Goal: Task Accomplishment & Management: Use online tool/utility

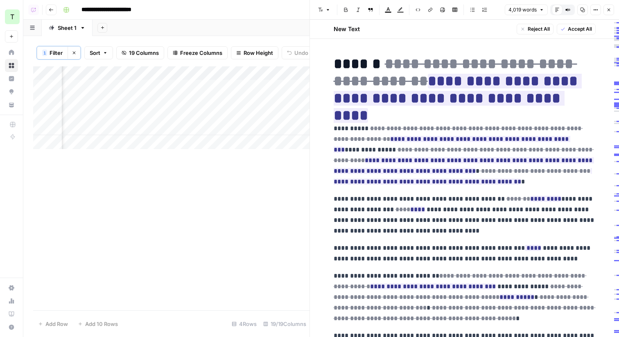
scroll to position [1078, 0]
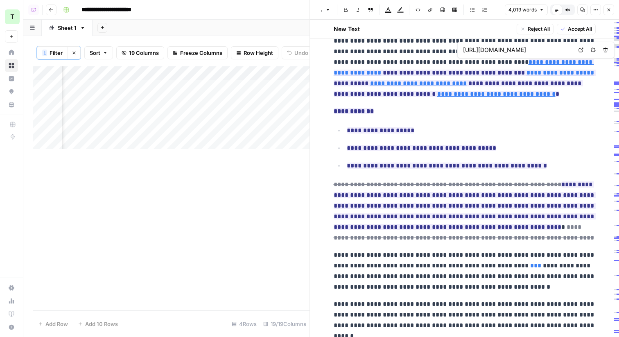
click at [609, 11] on icon "button" at bounding box center [608, 9] width 5 height 5
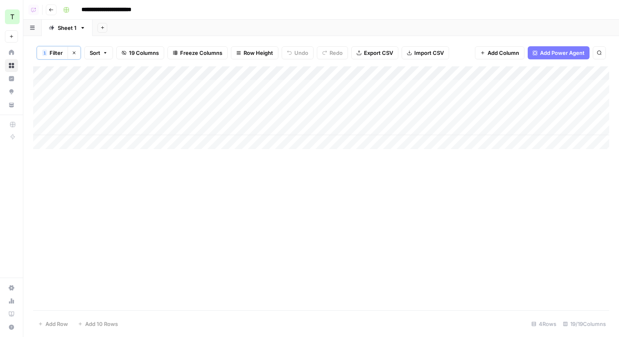
click at [52, 11] on icon "button" at bounding box center [51, 9] width 5 height 5
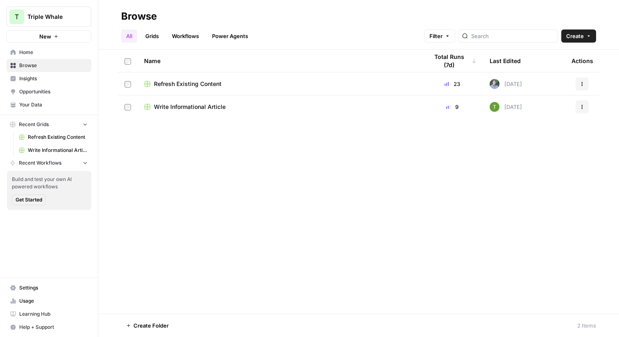
click at [30, 65] on span "Browse" at bounding box center [53, 65] width 68 height 7
click at [63, 16] on span "Triple Whale" at bounding box center [52, 17] width 50 height 8
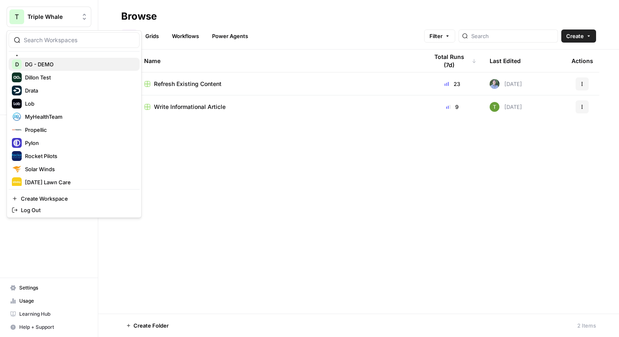
scroll to position [175, 0]
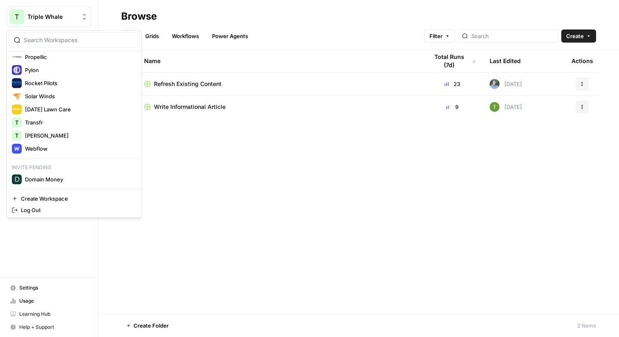
click at [222, 14] on div "Browse" at bounding box center [358, 16] width 475 height 13
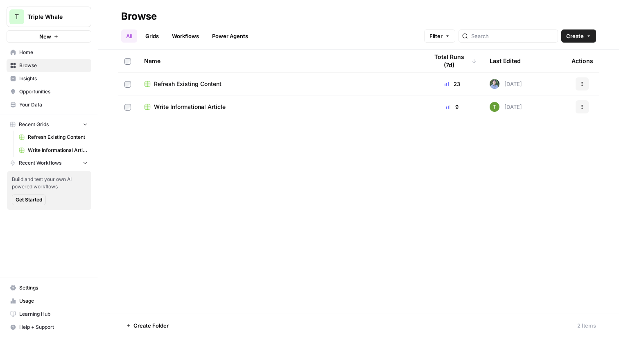
click at [29, 104] on span "Your Data" at bounding box center [53, 104] width 68 height 7
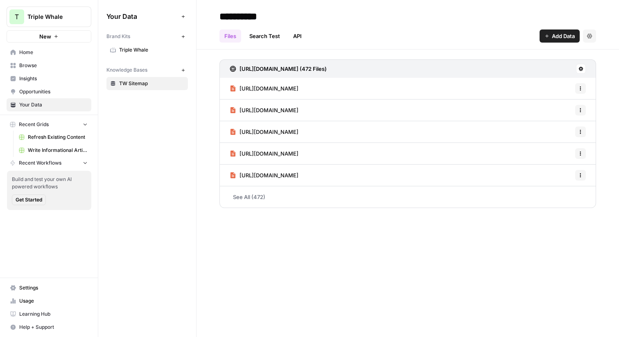
click at [385, 16] on div "**********" at bounding box center [407, 16] width 377 height 13
click at [146, 187] on div "Your Data Add Data Brand Kits New Triple Whale Knowledge Bases New TW Sitemap" at bounding box center [147, 168] width 98 height 337
click at [129, 53] on span "Triple Whale" at bounding box center [151, 49] width 65 height 7
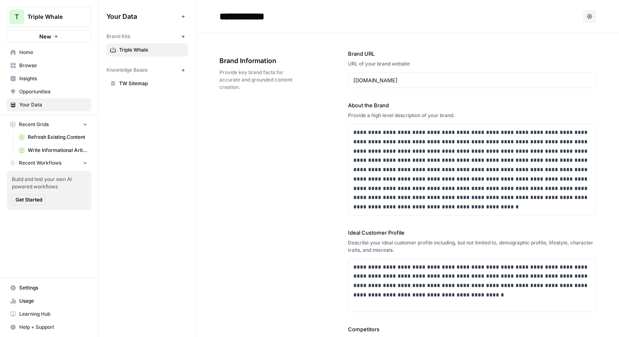
click at [120, 84] on span "TW Sitemap" at bounding box center [151, 83] width 65 height 7
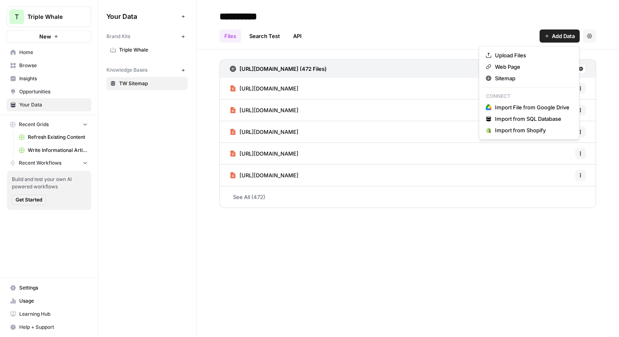
click at [559, 35] on span "Add Data" at bounding box center [563, 36] width 23 height 8
click at [507, 79] on span "Sitemap" at bounding box center [532, 78] width 75 height 8
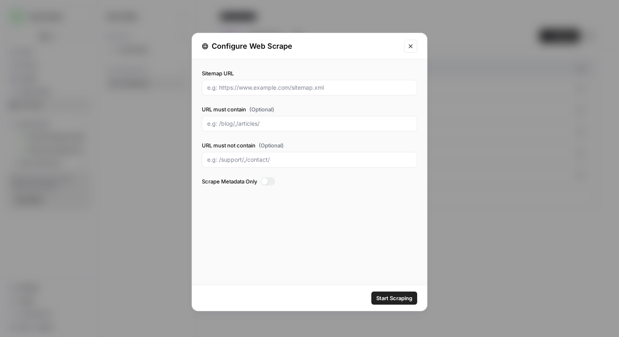
click at [408, 47] on icon "Close modal" at bounding box center [410, 46] width 7 height 7
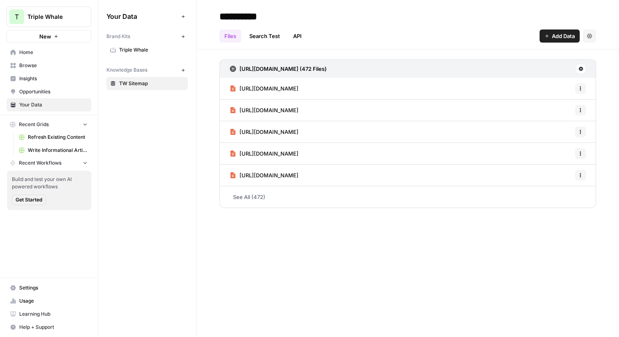
click at [567, 25] on div "Files Search Test API Add Data Settings" at bounding box center [407, 33] width 377 height 20
click at [556, 27] on div "Files Search Test API Add Data Settings" at bounding box center [407, 33] width 377 height 20
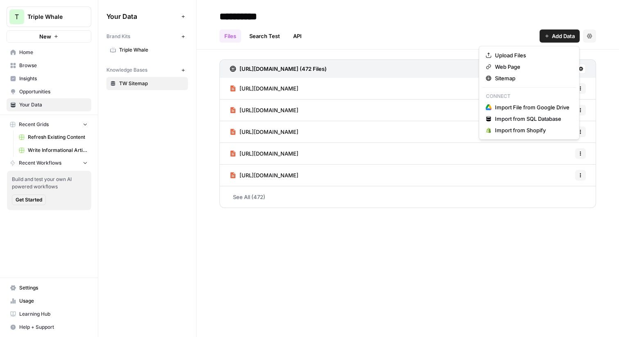
click at [552, 34] on span "Add Data" at bounding box center [563, 36] width 23 height 8
click at [159, 162] on div "Your Data Add Data Brand Kits New Triple Whale Knowledge Bases New TW Sitemap" at bounding box center [147, 168] width 98 height 337
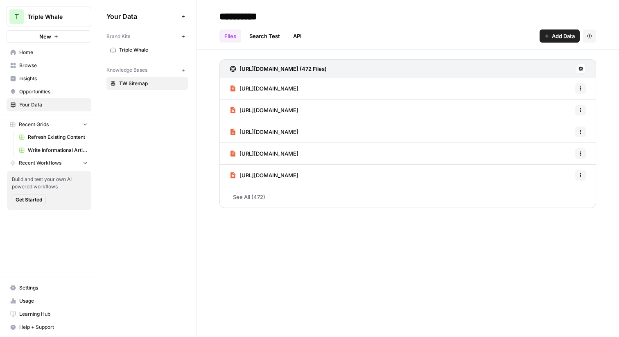
click at [149, 131] on div "Your Data Add Data Brand Kits New Triple Whale Knowledge Bases New TW Sitemap" at bounding box center [147, 168] width 98 height 337
click at [24, 66] on span "Browse" at bounding box center [53, 65] width 68 height 7
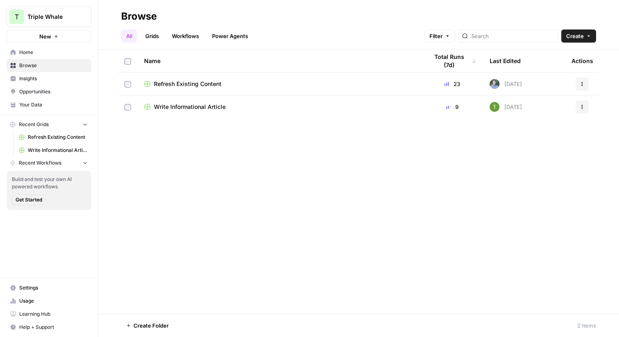
click at [174, 108] on span "Write Informational Article" at bounding box center [190, 107] width 72 height 8
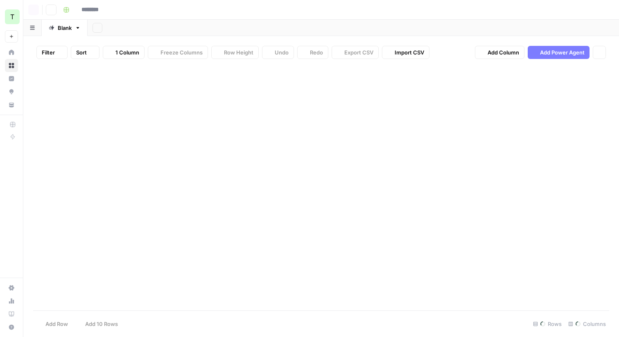
type input "**********"
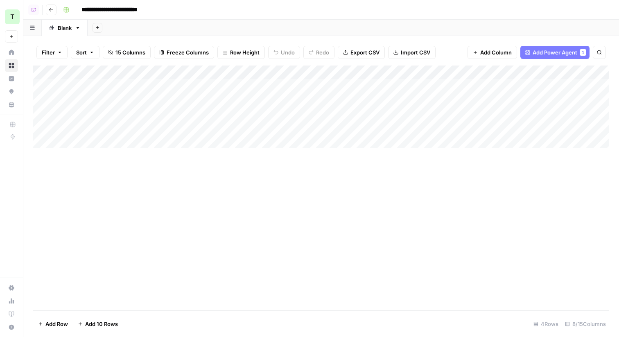
click at [320, 75] on div "Add Column" at bounding box center [321, 106] width 576 height 83
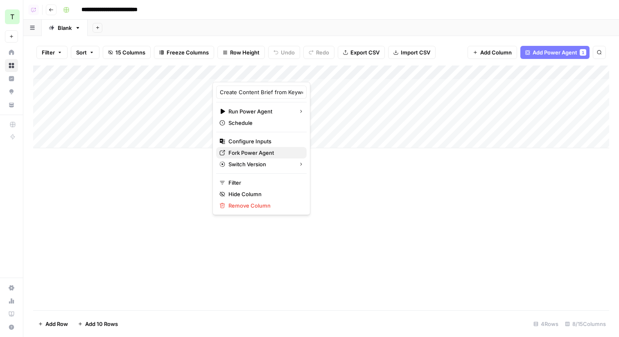
click at [235, 153] on span "Fork Power Agent" at bounding box center [264, 153] width 72 height 8
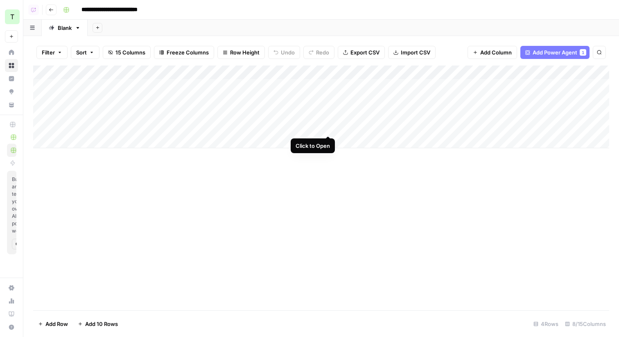
click at [328, 129] on div "Add Column" at bounding box center [321, 106] width 576 height 83
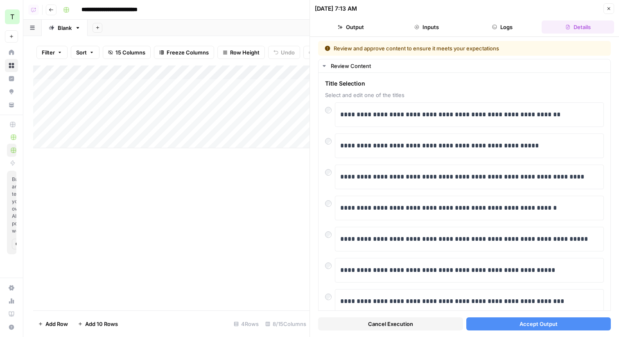
click at [535, 325] on span "Accept Output" at bounding box center [538, 324] width 38 height 8
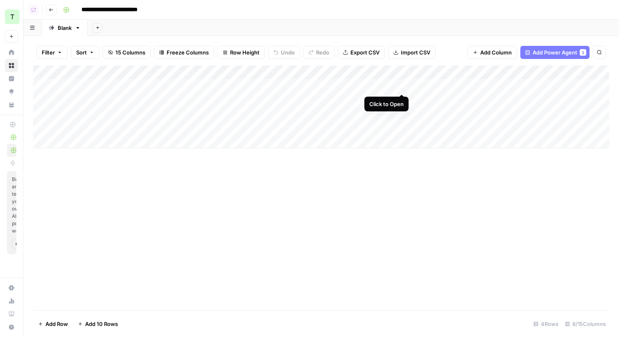
click at [400, 85] on div "Add Column" at bounding box center [321, 106] width 576 height 83
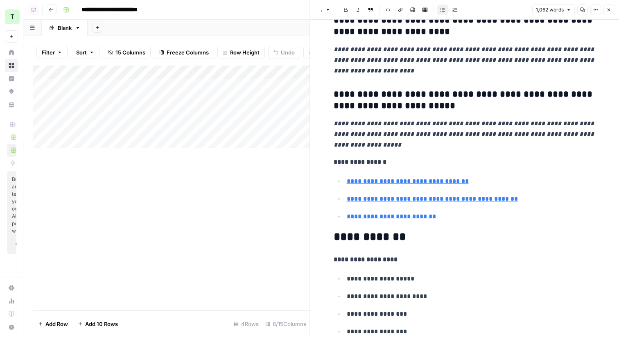
scroll to position [2584, 0]
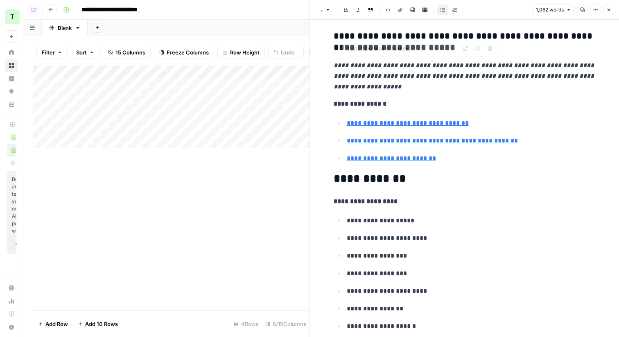
type input "https://www.singlegrain.com/artificial-intelligence/how-to-boost-marketing-roi-…"
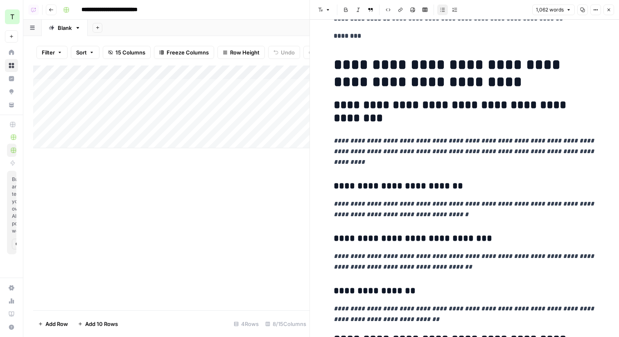
scroll to position [0, 0]
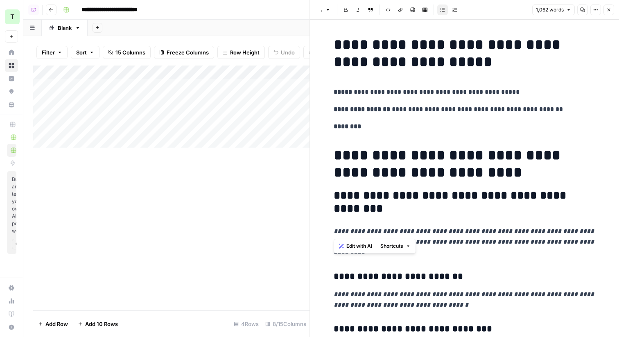
drag, startPoint x: 351, startPoint y: 103, endPoint x: 478, endPoint y: 227, distance: 178.0
click at [606, 9] on icon "button" at bounding box center [608, 9] width 5 height 5
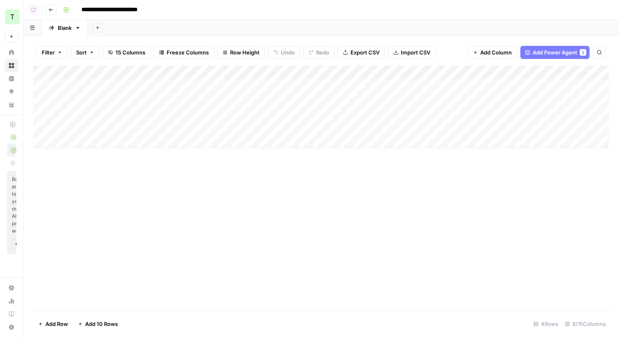
click at [507, 73] on div "Add Column" at bounding box center [321, 106] width 576 height 83
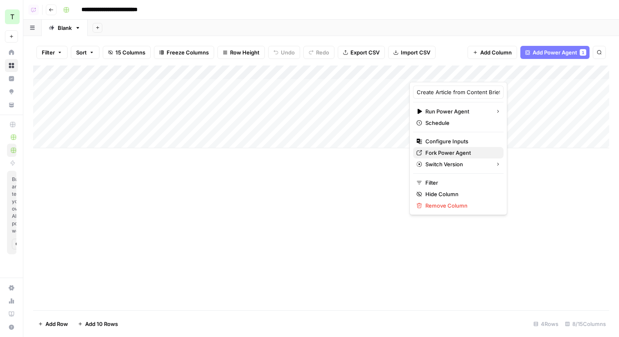
click at [431, 149] on span "Fork Power Agent" at bounding box center [461, 153] width 72 height 8
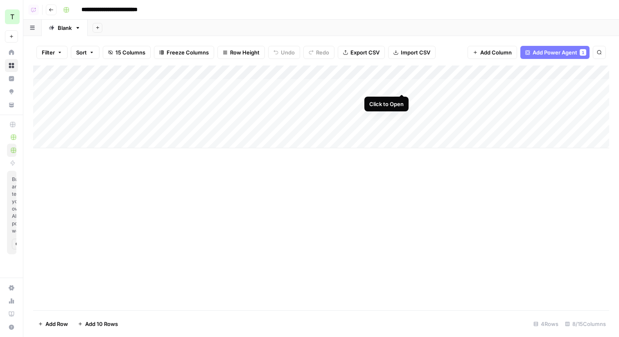
click at [402, 86] on div "Add Column" at bounding box center [321, 106] width 576 height 83
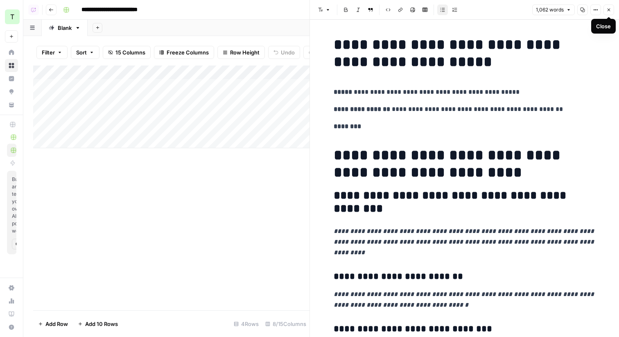
click at [610, 9] on icon "button" at bounding box center [608, 9] width 5 height 5
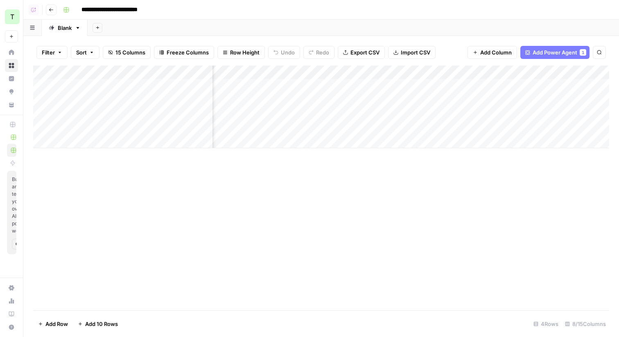
scroll to position [0, 210]
click at [381, 86] on div "Add Column" at bounding box center [321, 106] width 576 height 83
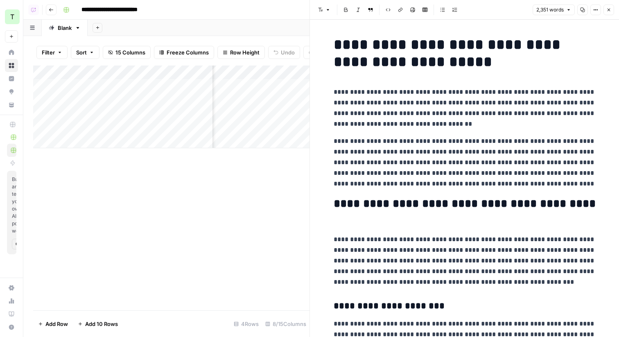
click at [610, 11] on icon "button" at bounding box center [608, 9] width 5 height 5
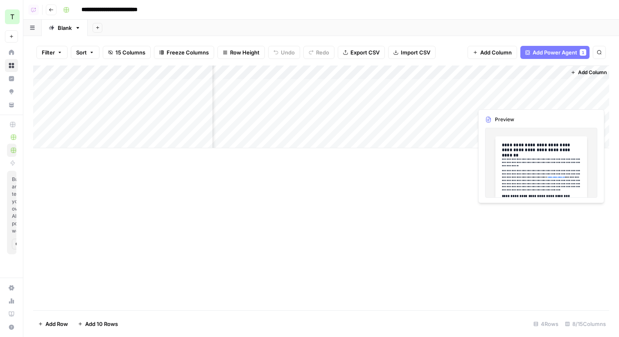
scroll to position [0, 267]
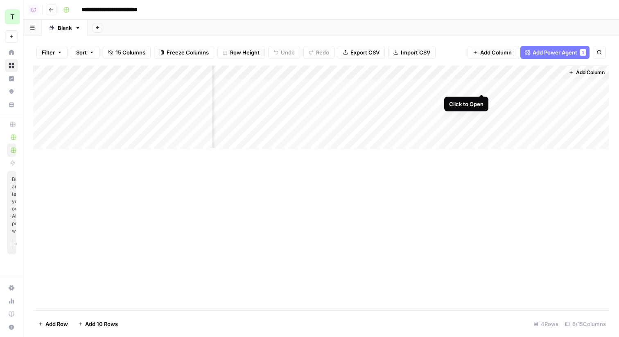
click at [481, 86] on div "Add Column" at bounding box center [321, 106] width 576 height 83
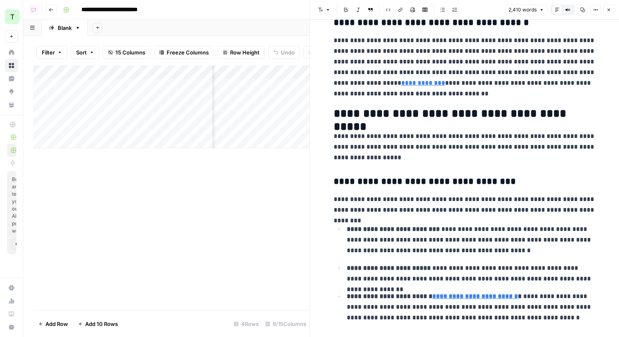
scroll to position [842, 0]
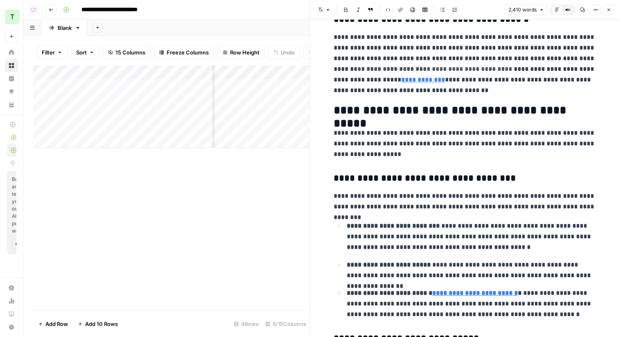
type input "https://www.triplewhale.com/blog/attribution-modeling"
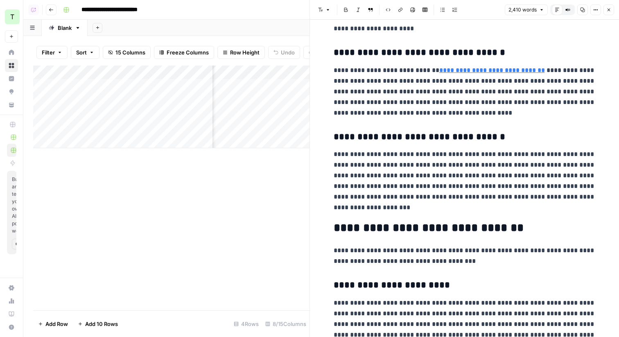
scroll to position [1260, 0]
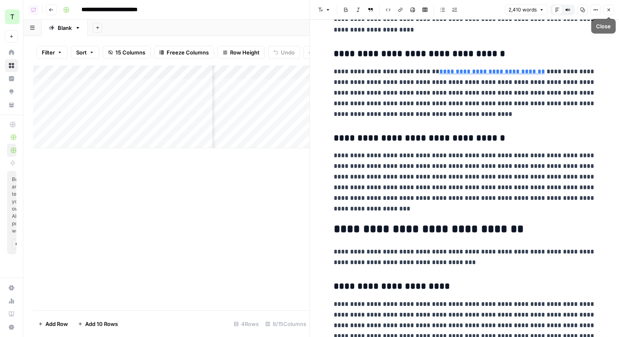
click at [608, 10] on icon "button" at bounding box center [608, 10] width 3 height 3
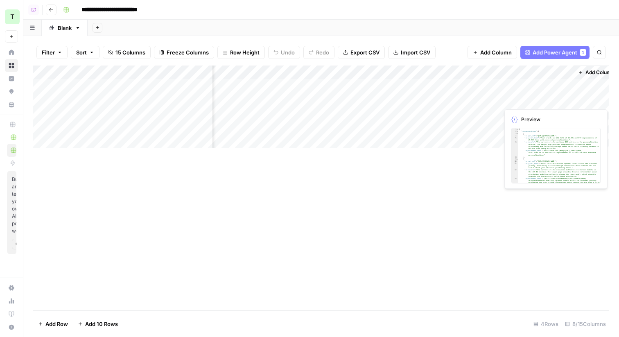
scroll to position [0, 267]
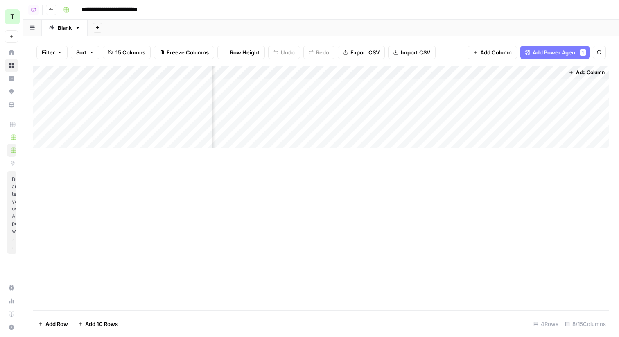
click at [581, 69] on span "Add Column" at bounding box center [590, 72] width 29 height 7
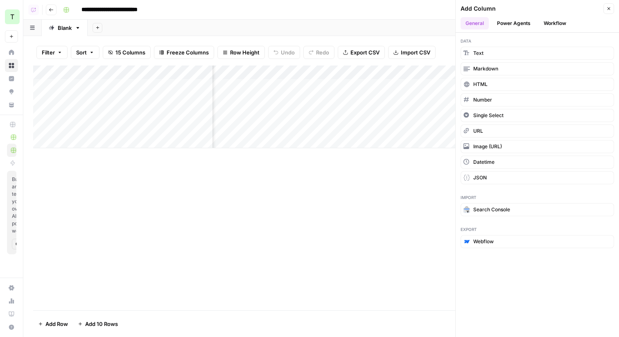
click at [510, 23] on button "Power Agents" at bounding box center [513, 23] width 43 height 12
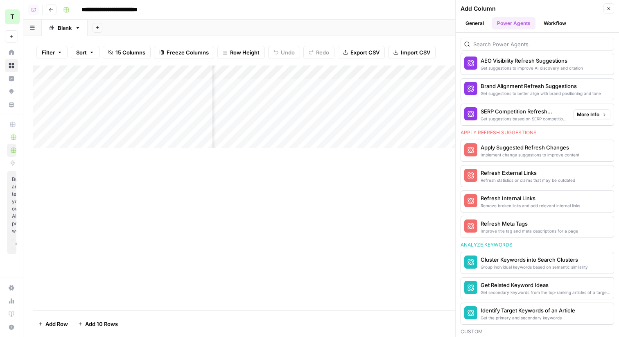
scroll to position [587, 0]
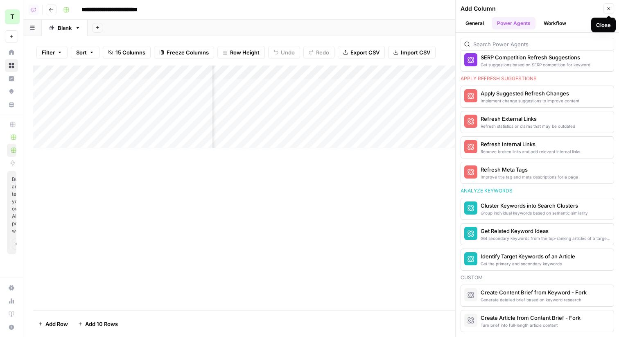
click at [608, 9] on icon "button" at bounding box center [608, 8] width 3 height 3
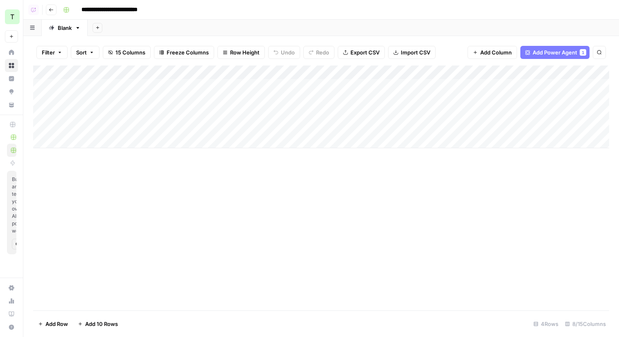
scroll to position [0, 0]
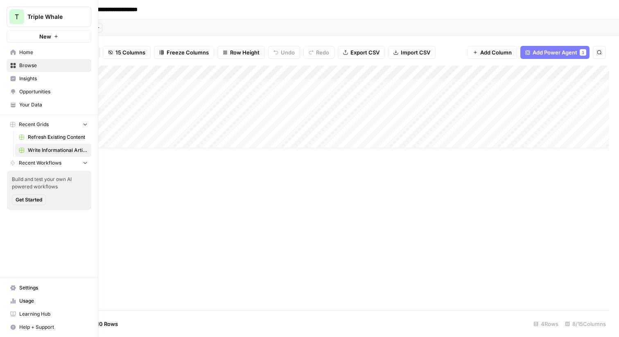
click at [29, 81] on span "Insights" at bounding box center [53, 78] width 68 height 7
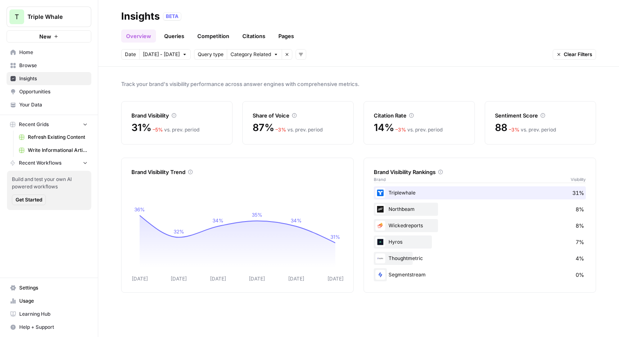
click at [236, 58] on span "Category Related" at bounding box center [250, 54] width 41 height 7
click at [331, 83] on span "Track your brand's visibility performance across answer engines with comprehens…" at bounding box center [358, 84] width 475 height 8
click at [179, 34] on link "Queries" at bounding box center [174, 35] width 30 height 13
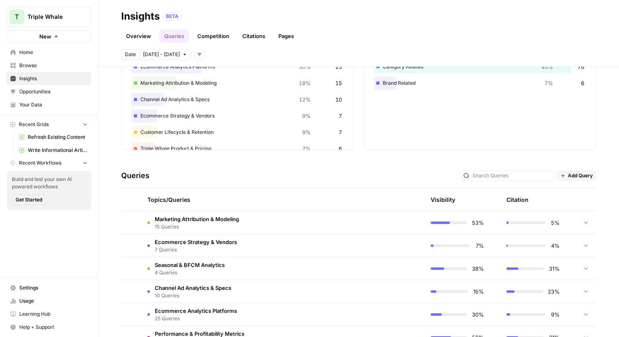
scroll to position [62, 0]
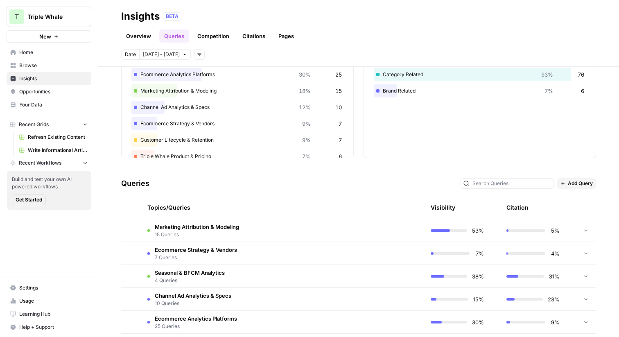
click at [580, 184] on span "Add Query" at bounding box center [580, 183] width 25 height 7
click at [386, 176] on div "Queries Add Query" at bounding box center [358, 183] width 475 height 25
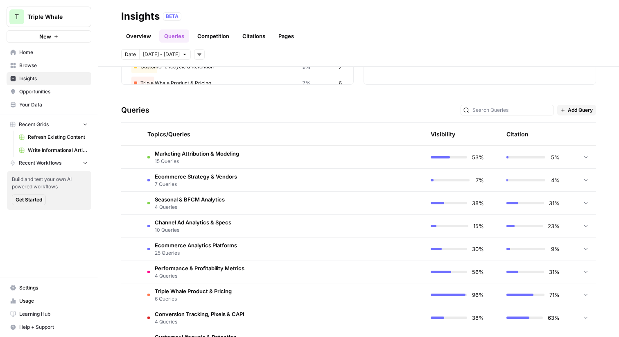
scroll to position [142, 0]
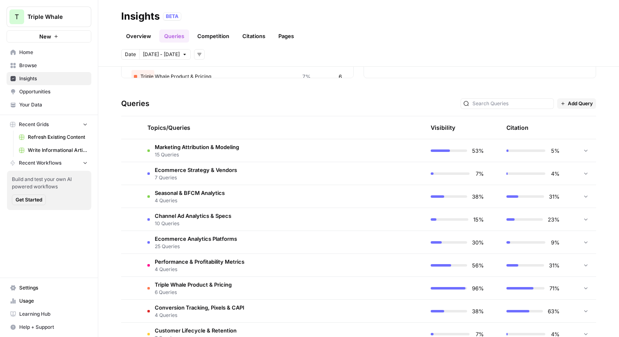
click at [275, 149] on td "Marketing Attribution & Modeling 15 Queries" at bounding box center [243, 150] width 205 height 23
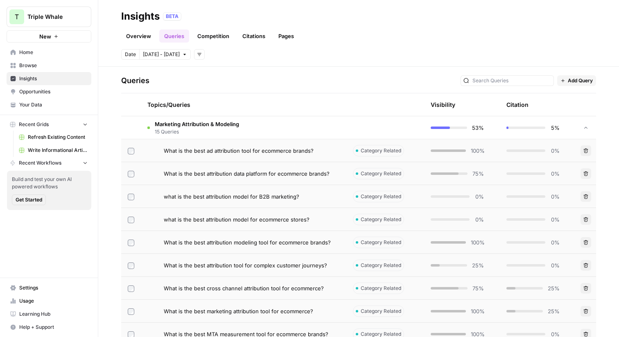
scroll to position [166, 0]
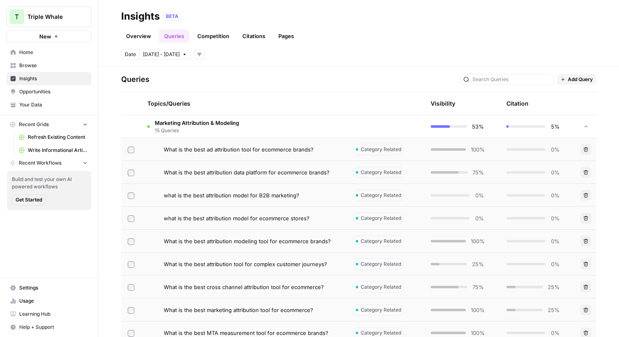
click at [313, 148] on div "What is the best ad attribution tool for ecommerce brands?" at bounding box center [252, 149] width 176 height 8
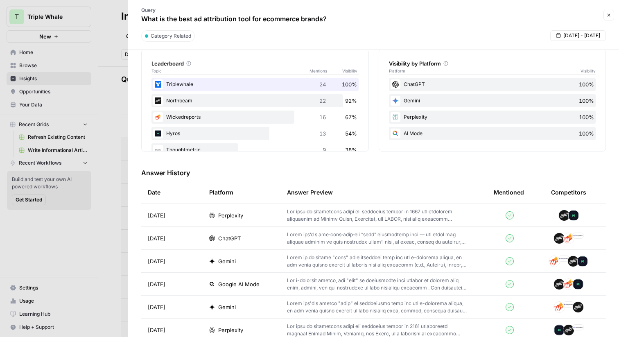
click at [315, 216] on p at bounding box center [377, 215] width 181 height 15
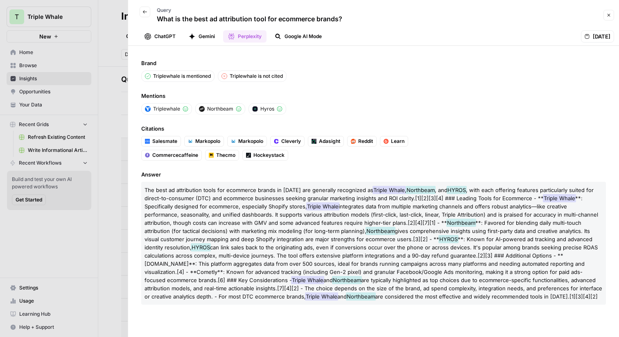
click at [153, 36] on button "ChatGPT" at bounding box center [160, 36] width 41 height 12
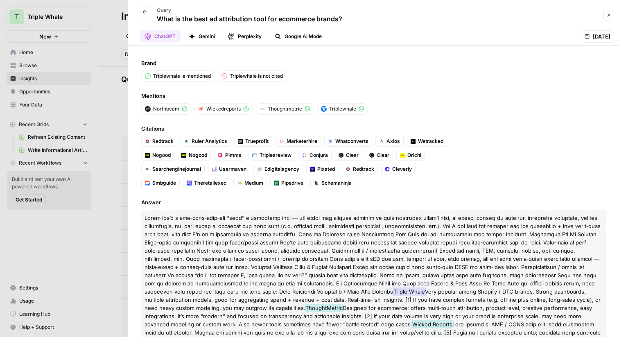
click at [144, 11] on icon "button" at bounding box center [144, 11] width 5 height 5
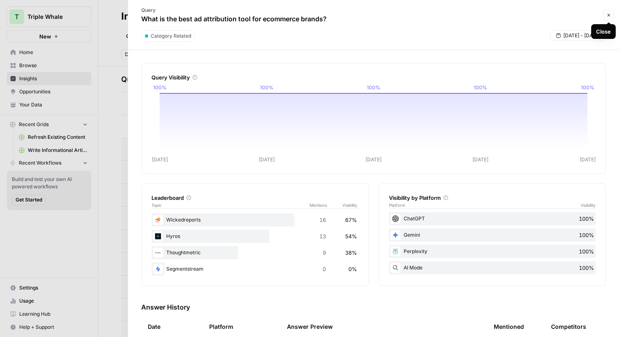
click at [609, 15] on icon "button" at bounding box center [608, 15] width 5 height 5
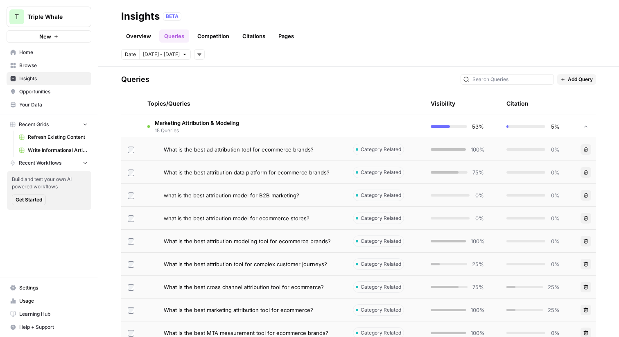
click at [583, 124] on icon at bounding box center [586, 127] width 6 height 6
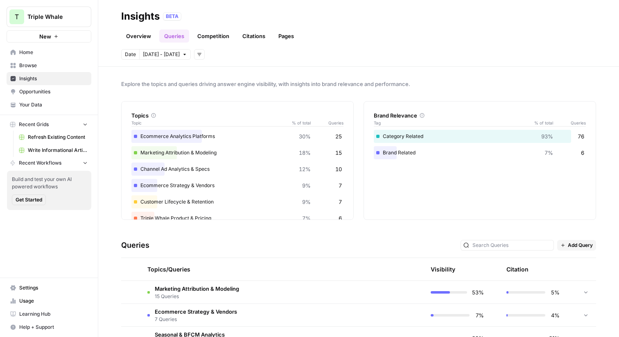
click at [209, 36] on link "Competition" at bounding box center [213, 35] width 42 height 13
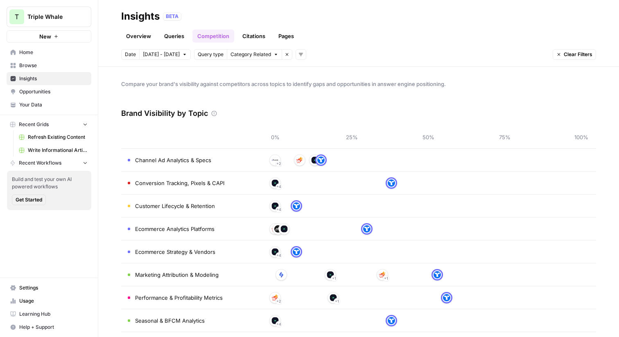
click at [252, 35] on link "Citations" at bounding box center [253, 35] width 33 height 13
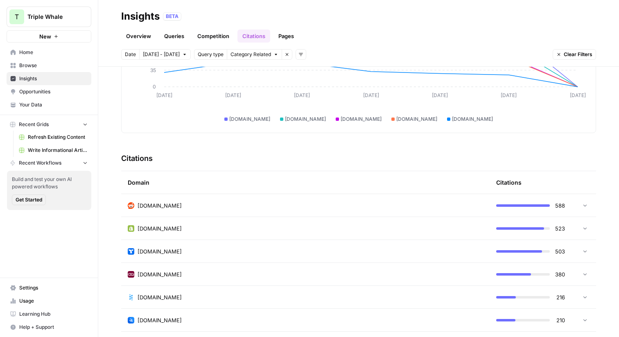
scroll to position [112, 0]
click at [309, 210] on td "reddit.com" at bounding box center [305, 204] width 368 height 23
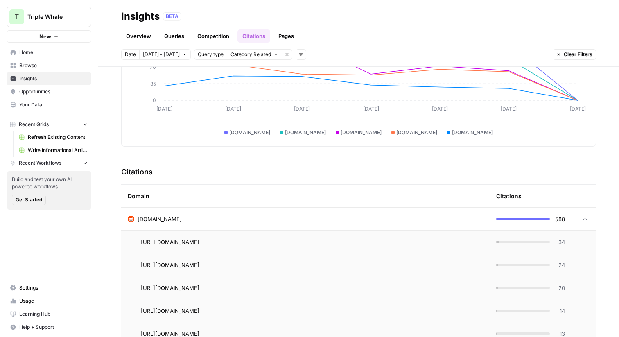
scroll to position [93, 0]
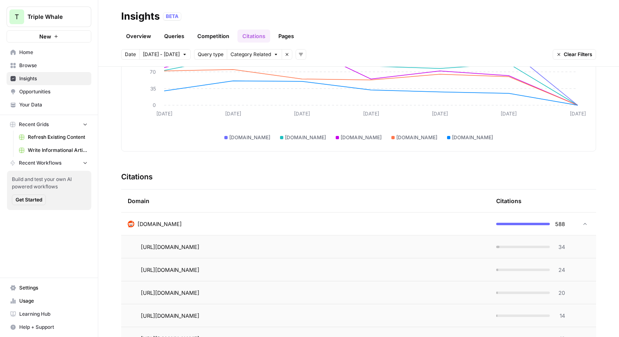
click at [310, 222] on div "reddit.com" at bounding box center [305, 224] width 355 height 8
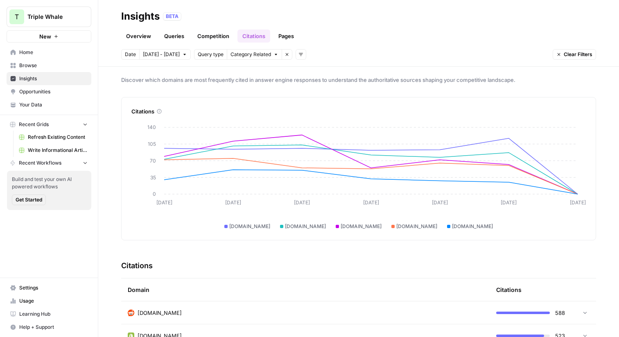
scroll to position [0, 0]
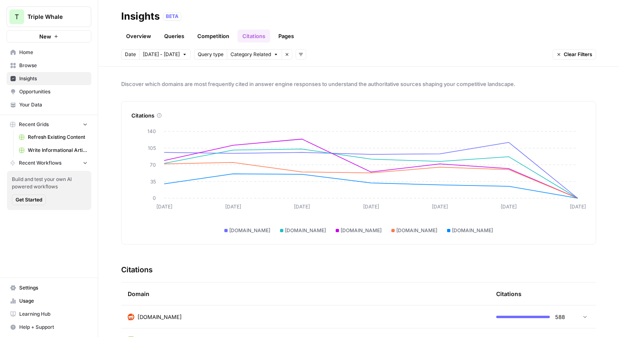
click at [286, 37] on link "Pages" at bounding box center [285, 35] width 25 height 13
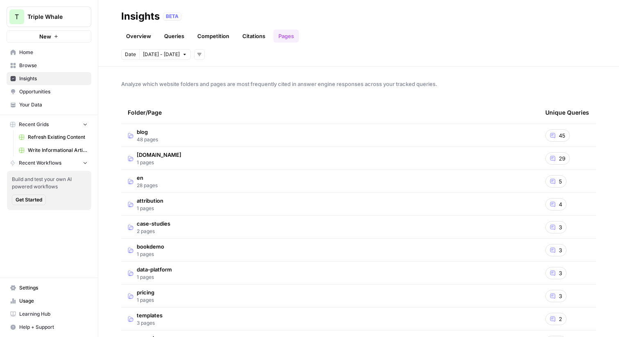
click at [219, 137] on td "blog 48 pages" at bounding box center [330, 135] width 418 height 23
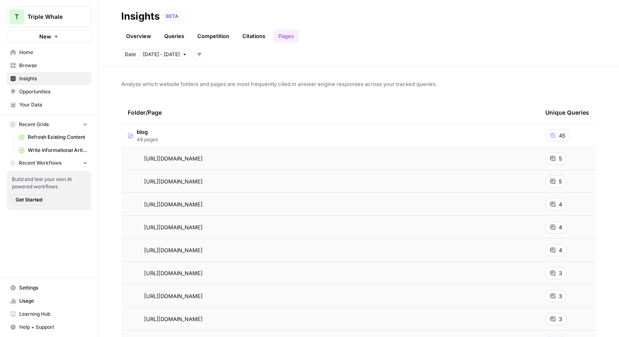
click at [140, 36] on link "Overview" at bounding box center [138, 35] width 35 height 13
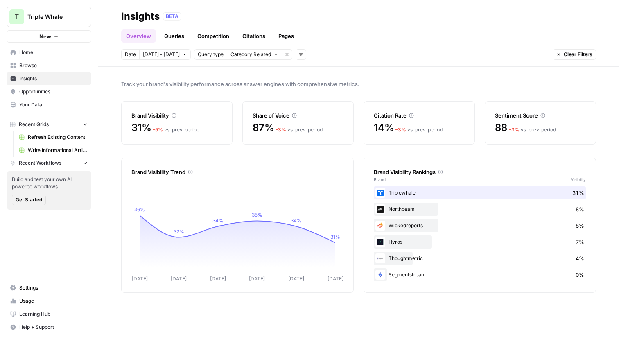
click at [21, 93] on span "Opportunities" at bounding box center [53, 91] width 68 height 7
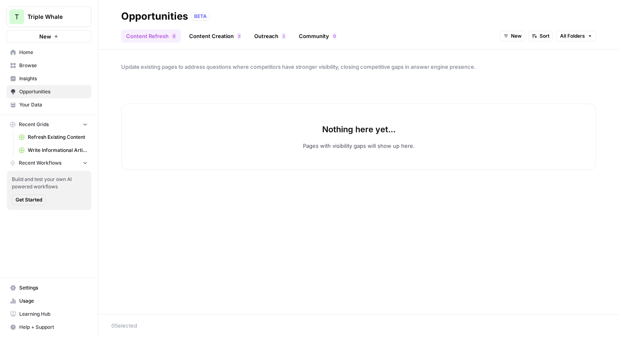
click at [215, 38] on link "Content Creation 3" at bounding box center [215, 35] width 62 height 13
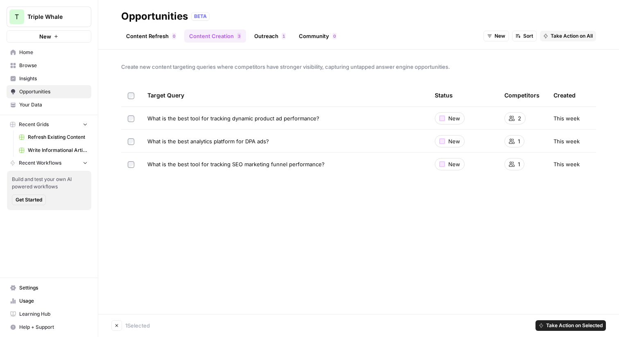
click at [582, 325] on span "Take Action on Selected" at bounding box center [574, 325] width 56 height 7
click at [573, 310] on span "Add to Existing Grid" at bounding box center [575, 308] width 49 height 8
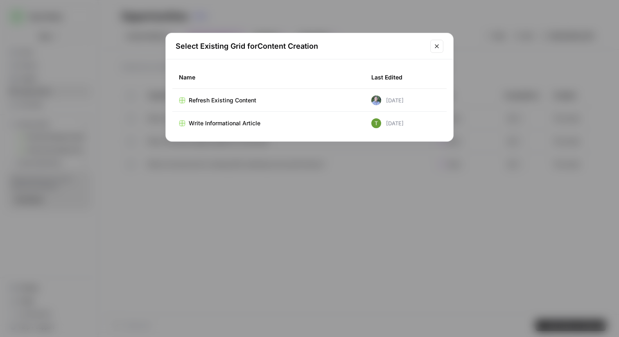
click at [218, 124] on span "Write Informational Article" at bounding box center [225, 123] width 72 height 8
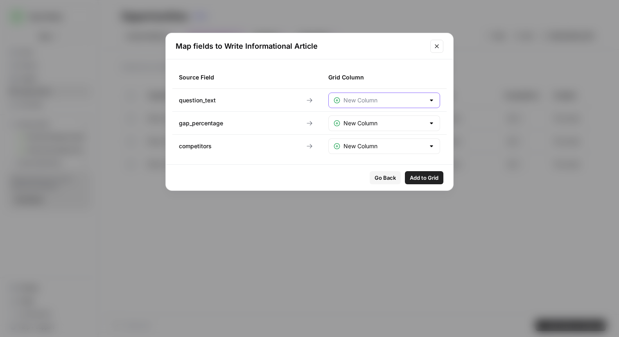
click at [392, 98] on input "text" at bounding box center [383, 100] width 81 height 8
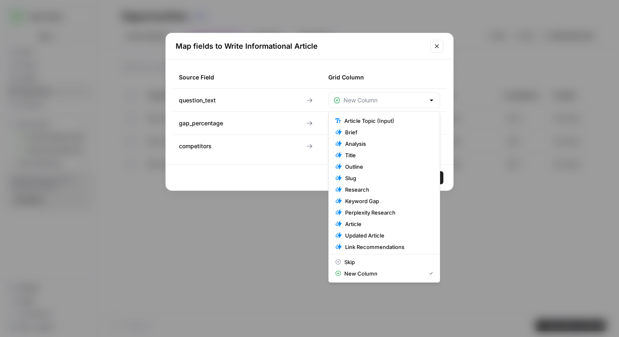
type input "New Column"
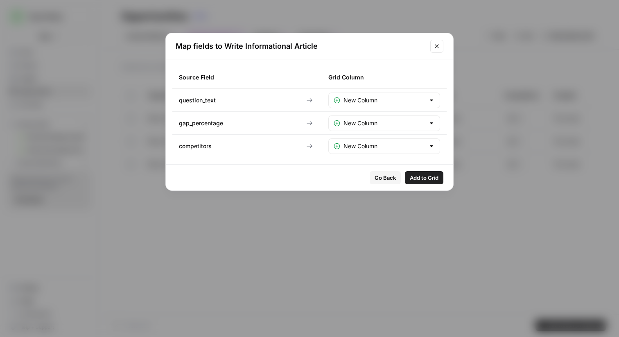
click at [437, 45] on icon "Close modal" at bounding box center [437, 46] width 7 height 7
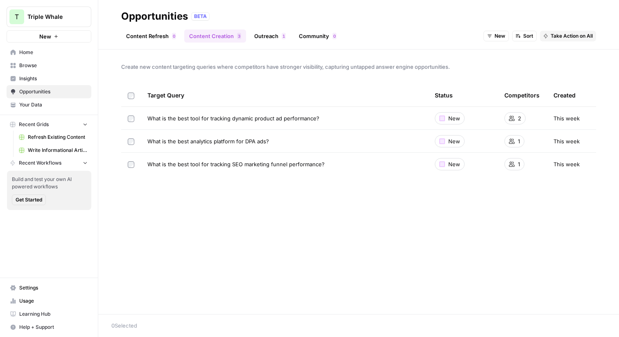
click at [284, 5] on header "Opportunities BETA Content Refresh 0 Content Creation 3 Outreach 1 Community 0 …" at bounding box center [358, 25] width 521 height 50
click at [270, 38] on link "Outreach 1" at bounding box center [269, 35] width 41 height 13
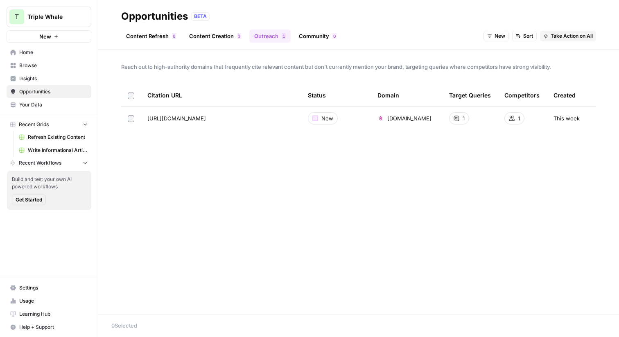
click at [310, 34] on link "Community 0" at bounding box center [317, 35] width 47 height 13
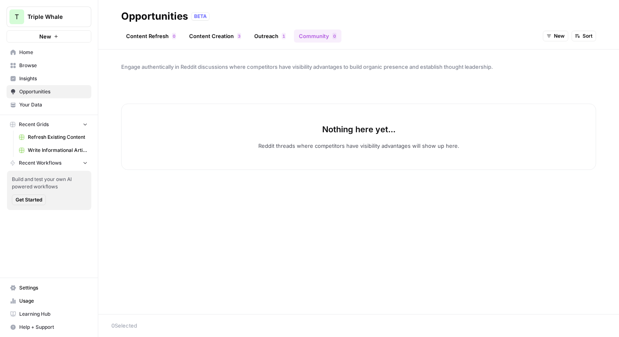
click at [33, 67] on span "Browse" at bounding box center [53, 65] width 68 height 7
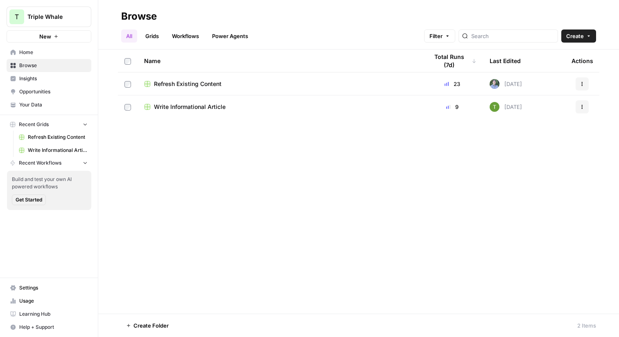
click at [173, 82] on span "Refresh Existing Content" at bounding box center [188, 84] width 68 height 8
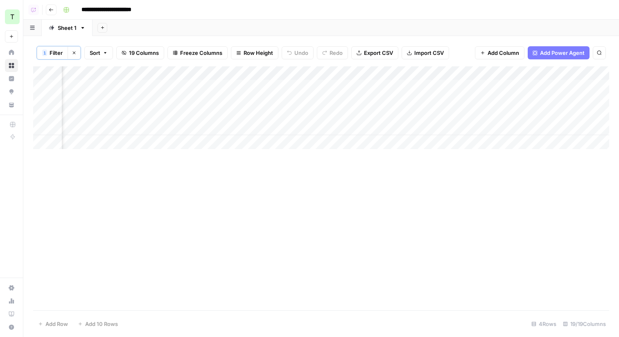
scroll to position [0, 430]
click at [375, 87] on div "Add Column" at bounding box center [321, 107] width 576 height 83
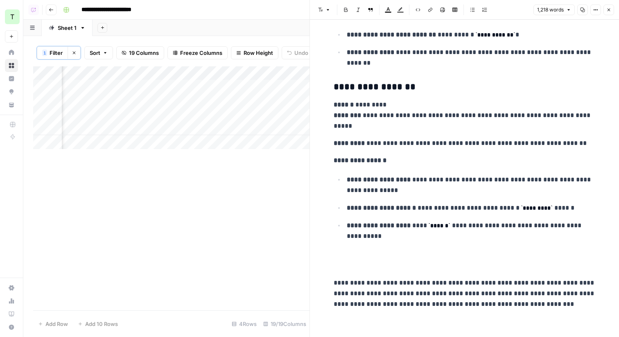
scroll to position [2360, 0]
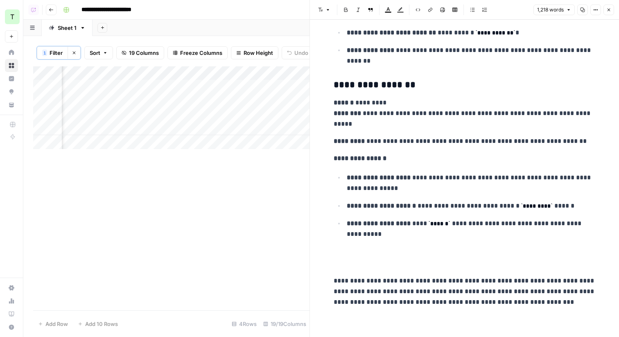
click at [609, 10] on icon "button" at bounding box center [608, 10] width 3 height 3
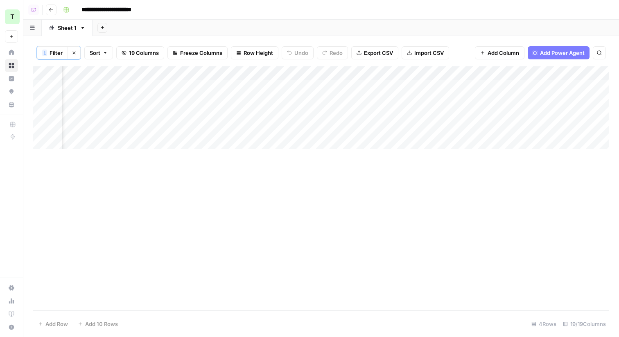
scroll to position [0, 877]
click at [423, 87] on div "Add Column" at bounding box center [321, 107] width 576 height 83
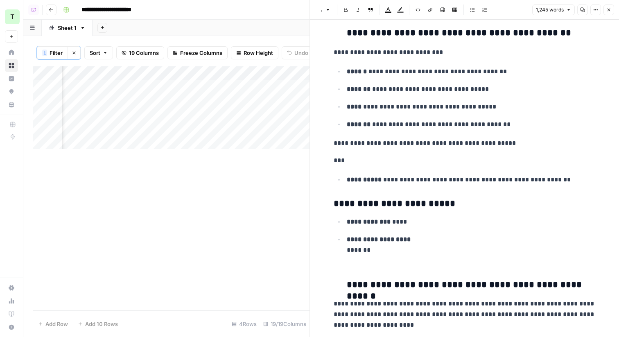
scroll to position [2720, 0]
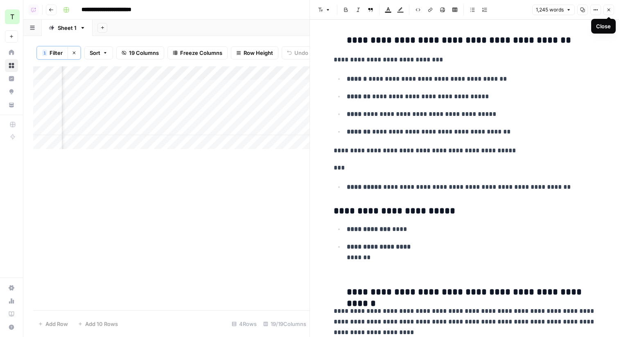
click at [610, 9] on icon "button" at bounding box center [608, 10] width 3 height 3
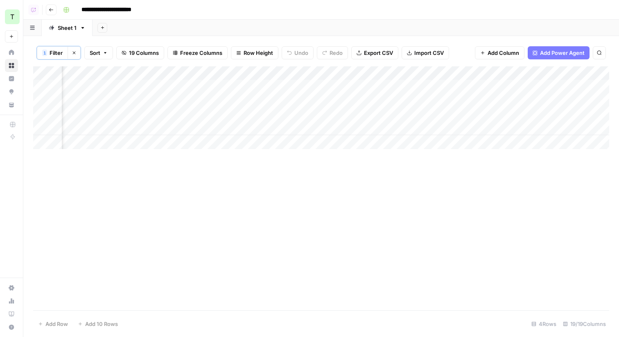
scroll to position [0, 1077]
click at [413, 85] on div "Add Column" at bounding box center [321, 107] width 576 height 83
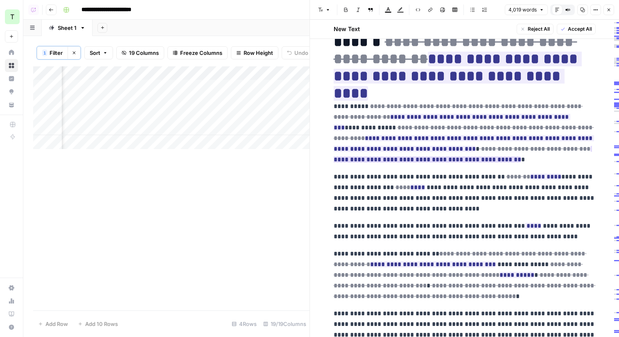
scroll to position [3, 0]
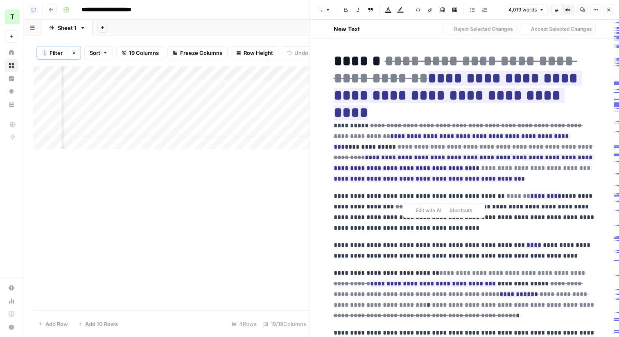
drag, startPoint x: 404, startPoint y: 201, endPoint x: 530, endPoint y: 225, distance: 128.4
click at [530, 225] on p "**********" at bounding box center [465, 212] width 262 height 43
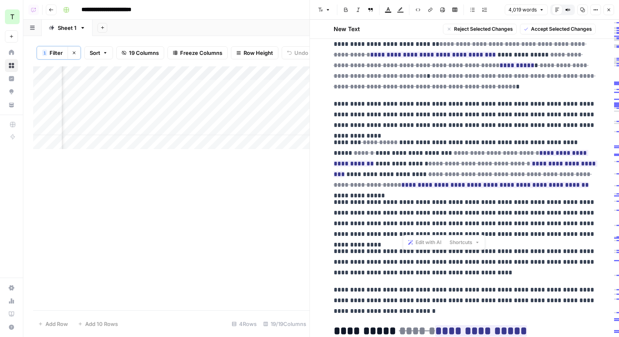
scroll to position [0, 0]
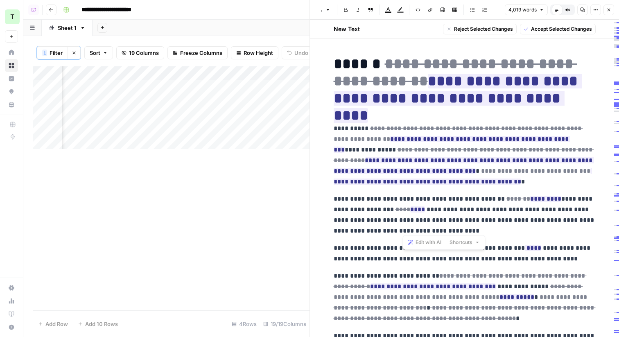
click at [609, 9] on icon "button" at bounding box center [608, 10] width 3 height 3
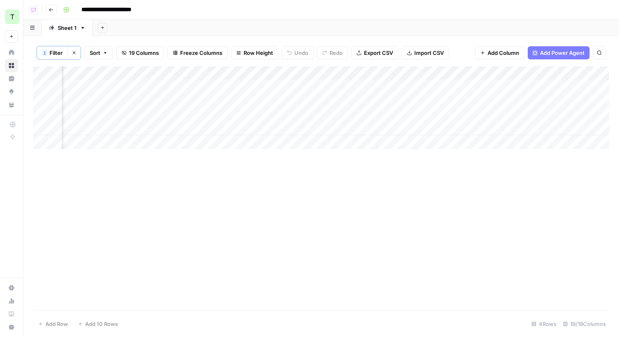
scroll to position [0, 1253]
click at [585, 72] on span "Add Column" at bounding box center [590, 73] width 29 height 7
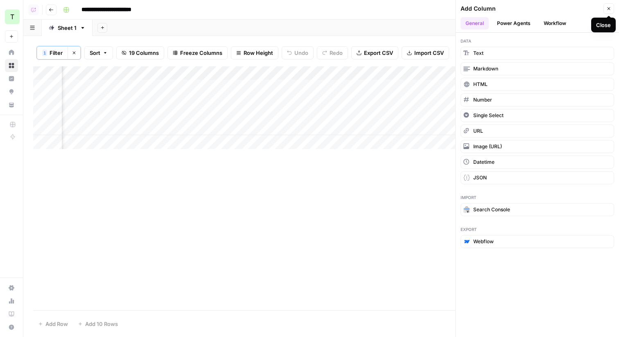
click at [605, 9] on button "Close" at bounding box center [608, 8] width 11 height 11
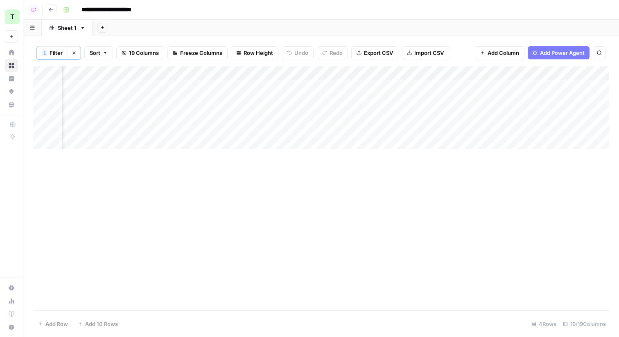
scroll to position [0, 0]
click at [212, 25] on div "Add Sheet" at bounding box center [356, 28] width 526 height 16
click at [49, 9] on icon "button" at bounding box center [51, 9] width 5 height 5
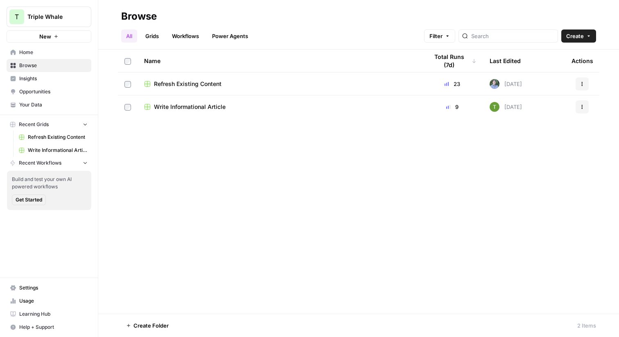
click at [53, 19] on span "Triple Whale" at bounding box center [52, 17] width 50 height 8
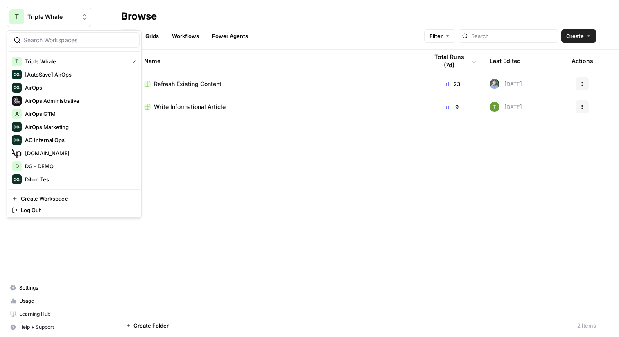
scroll to position [175, 0]
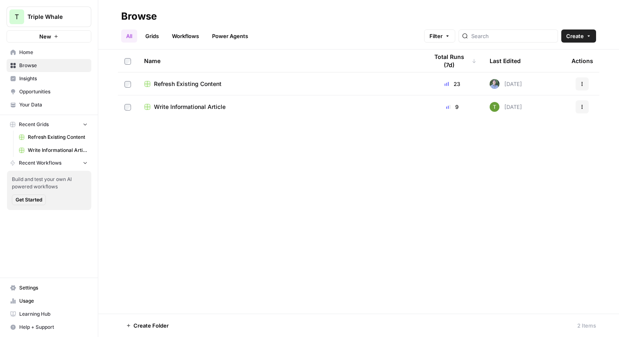
click at [263, 184] on div "Name Total Runs (7d) Last Edited Actions Refresh Existing Content 23 Yesterday …" at bounding box center [358, 182] width 521 height 264
click at [57, 18] on span "Triple Whale" at bounding box center [52, 17] width 50 height 8
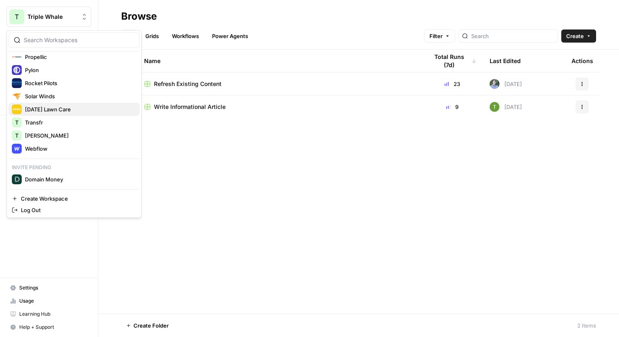
click at [36, 108] on span "Sunday Lawn Care" at bounding box center [79, 109] width 108 height 8
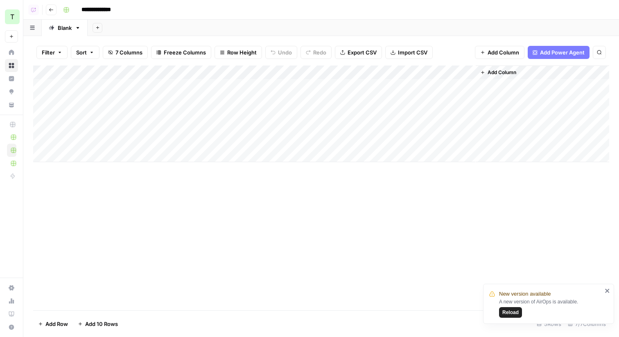
click at [51, 12] on icon "button" at bounding box center [51, 9] width 5 height 5
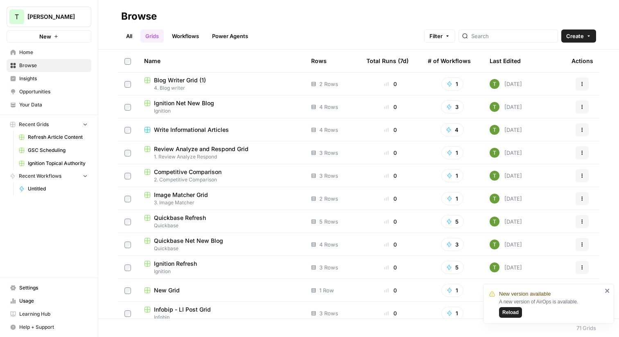
click at [54, 20] on span "Travis Demo" at bounding box center [52, 17] width 50 height 8
click at [176, 13] on div "Browse" at bounding box center [358, 16] width 475 height 13
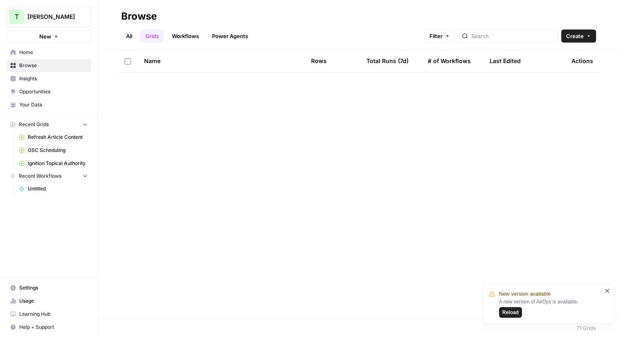
scroll to position [943, 0]
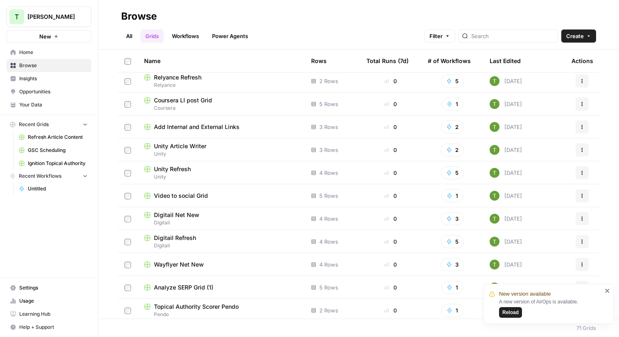
click at [32, 66] on span "Browse" at bounding box center [53, 65] width 68 height 7
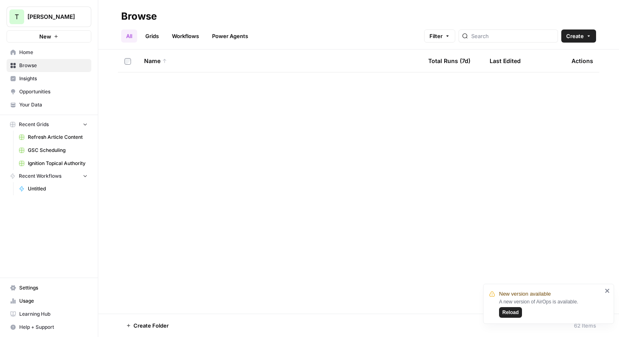
scroll to position [952, 0]
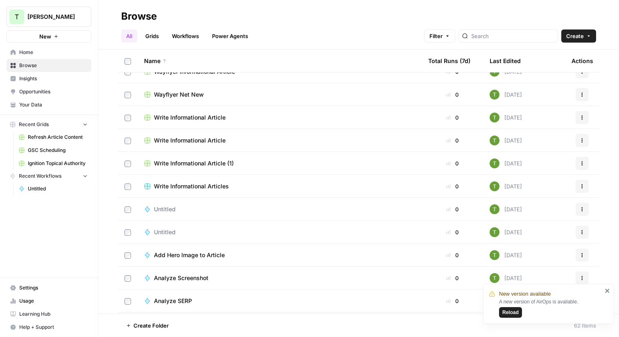
click at [235, 217] on td "Untitled" at bounding box center [280, 209] width 284 height 23
click at [199, 212] on div "Untitled" at bounding box center [279, 209] width 271 height 8
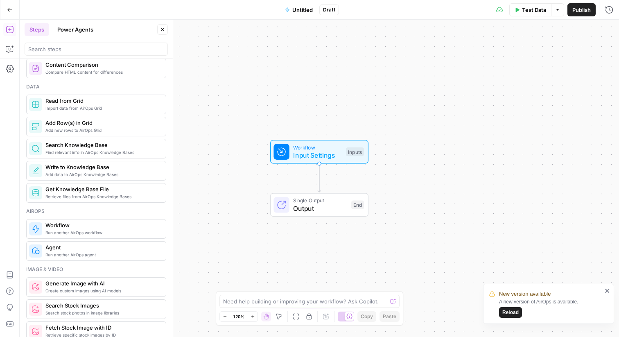
scroll to position [228, 0]
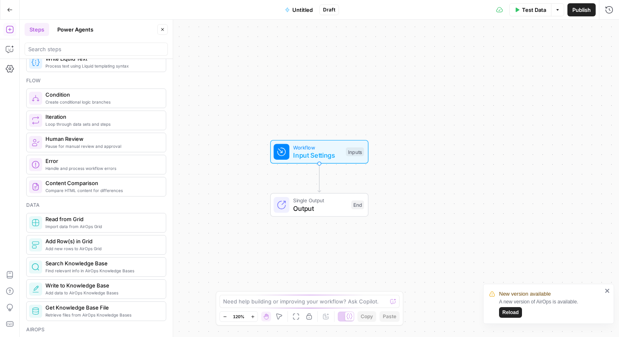
click at [162, 29] on icon "button" at bounding box center [162, 29] width 5 height 5
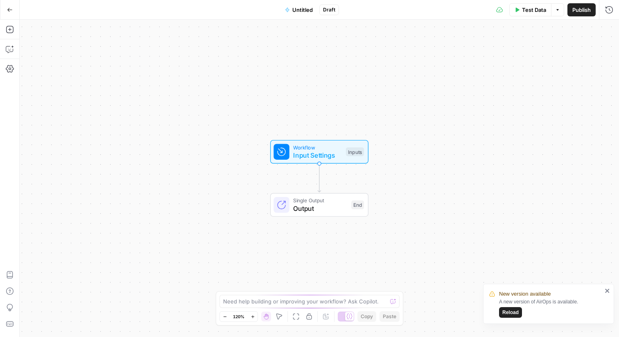
click at [9, 8] on icon "button" at bounding box center [10, 10] width 6 height 6
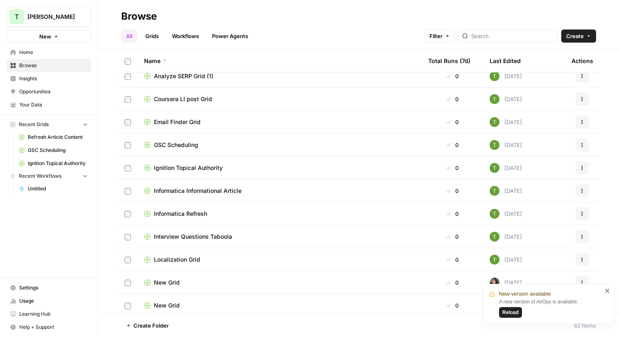
scroll to position [591, 0]
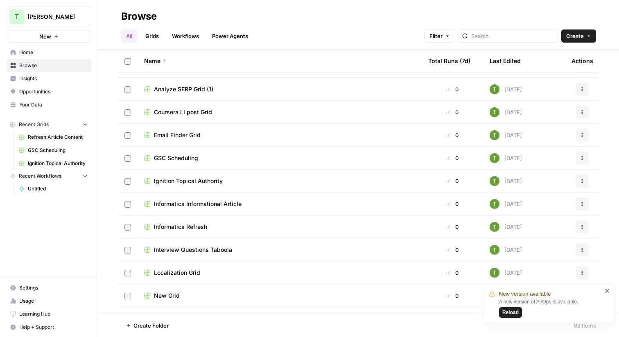
click at [154, 323] on span "Create Folder" at bounding box center [150, 325] width 35 height 8
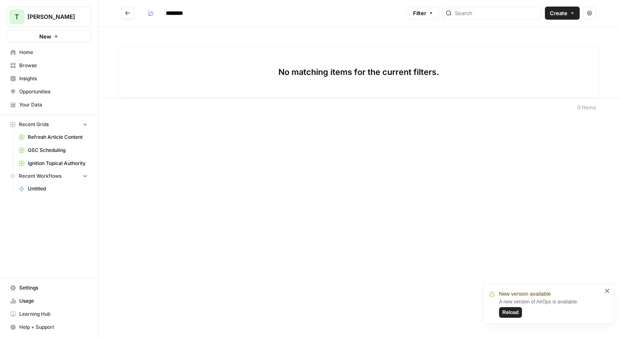
click at [171, 14] on input "********" at bounding box center [185, 13] width 46 height 13
type input "***"
click at [269, 21] on header "*** Filter Create Actions" at bounding box center [358, 13] width 521 height 27
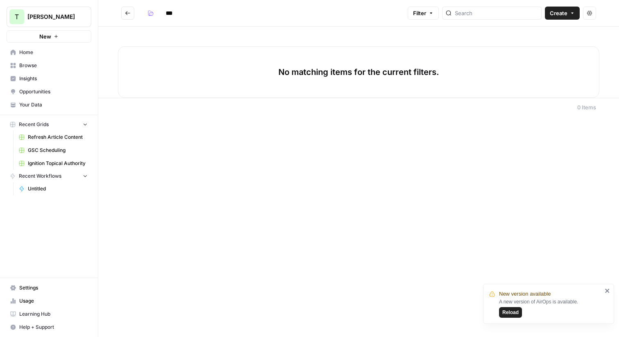
click at [130, 14] on icon "Go back" at bounding box center [128, 13] width 6 height 6
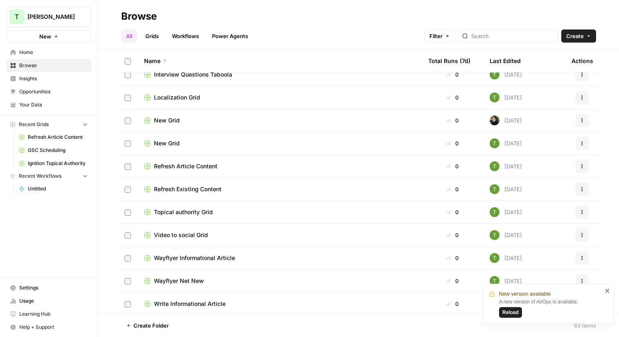
scroll to position [791, 0]
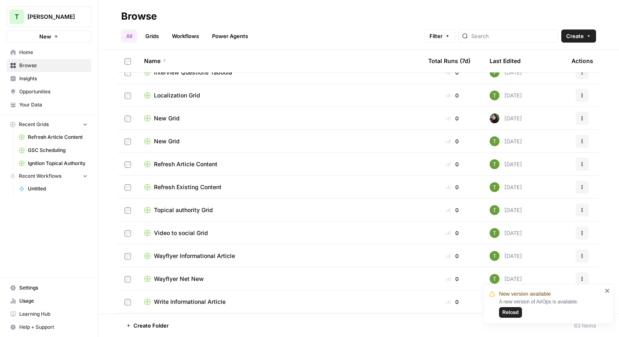
click at [172, 94] on span "Localization Grid" at bounding box center [177, 95] width 46 height 8
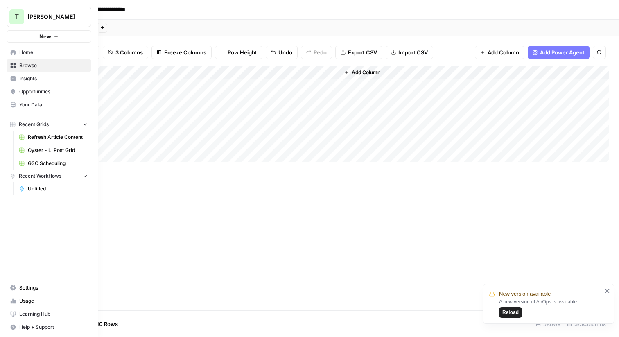
click at [10, 66] on icon at bounding box center [13, 66] width 6 height 6
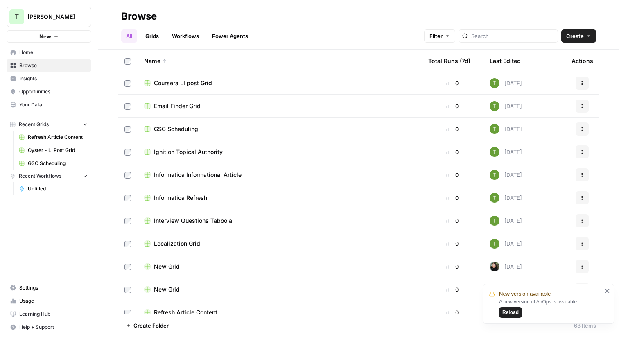
scroll to position [644, 0]
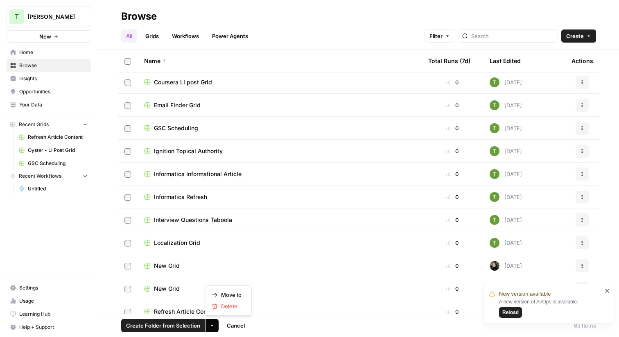
click at [212, 326] on icon "button" at bounding box center [212, 325] width 5 height 5
click at [234, 293] on span "Move to" at bounding box center [231, 295] width 20 height 8
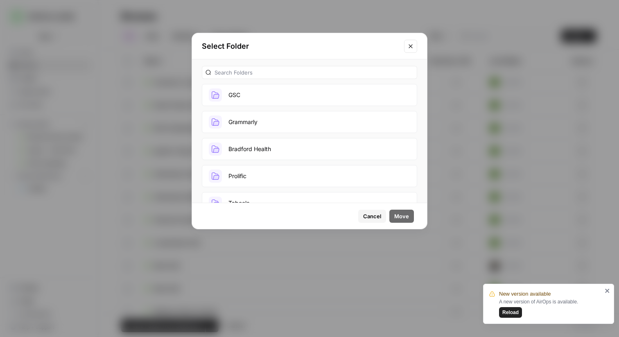
click at [237, 91] on button "GSC" at bounding box center [309, 95] width 215 height 22
click at [402, 213] on span "Move" at bounding box center [401, 216] width 15 height 8
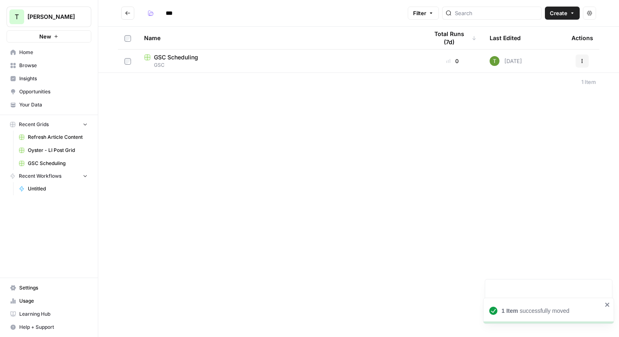
click at [184, 61] on span "GSC Scheduling" at bounding box center [176, 57] width 44 height 8
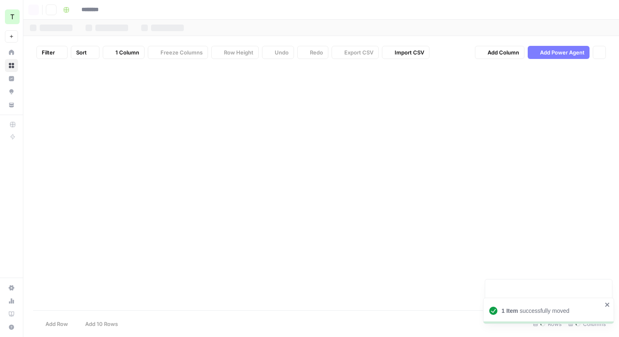
type input "**********"
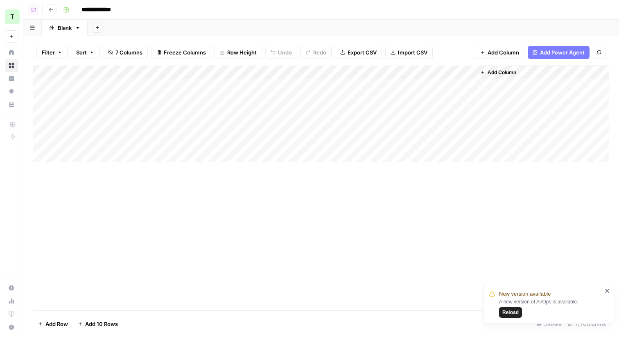
click at [511, 314] on span "Reload" at bounding box center [510, 312] width 16 height 7
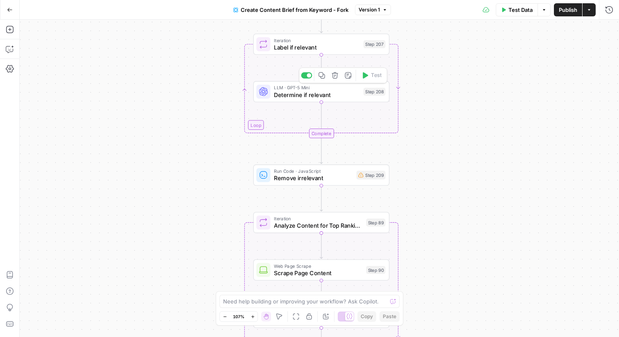
click at [281, 94] on span "Determine if relevant" at bounding box center [317, 94] width 86 height 9
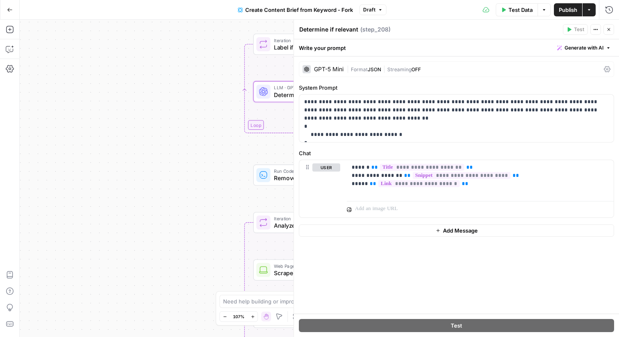
click at [609, 29] on icon "button" at bounding box center [608, 29] width 5 height 5
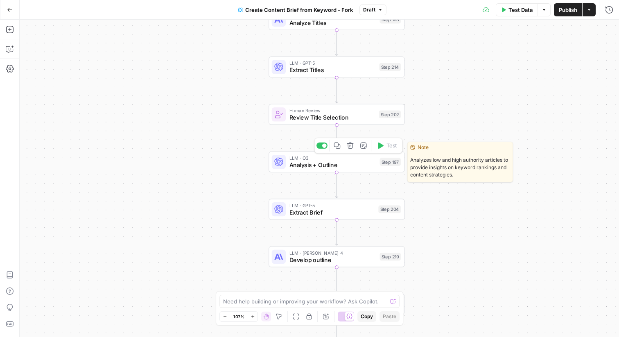
click at [321, 165] on span "Analysis + Outline" at bounding box center [332, 164] width 87 height 9
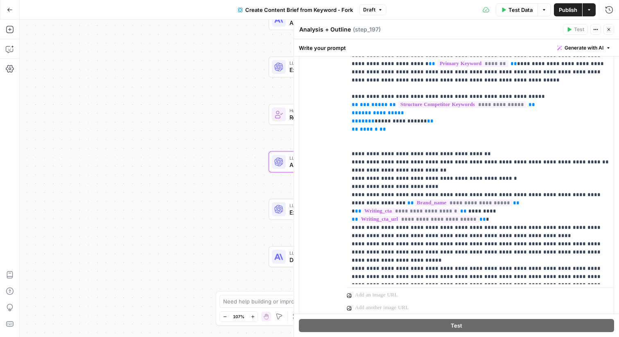
scroll to position [248, 0]
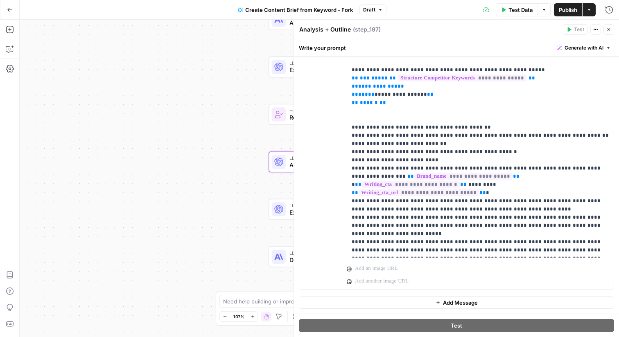
click at [608, 32] on button "Close" at bounding box center [608, 29] width 11 height 11
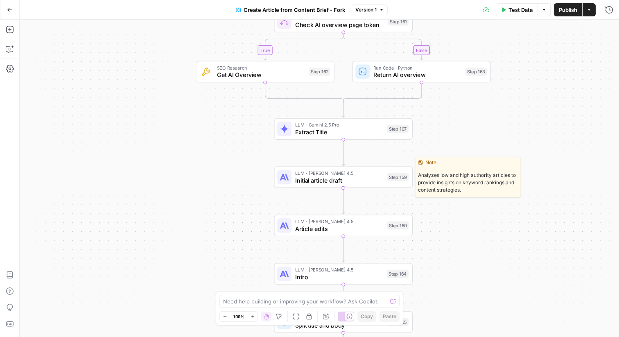
click at [300, 183] on span "Initial article draft" at bounding box center [339, 180] width 88 height 9
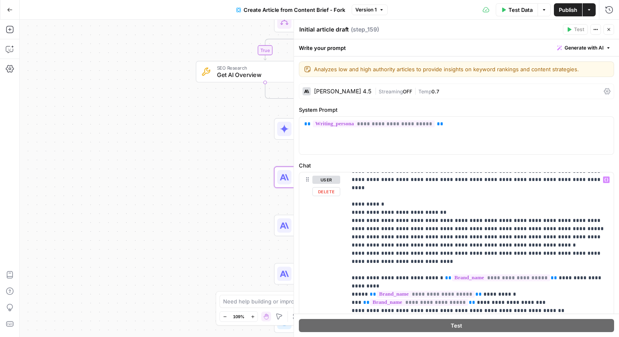
scroll to position [911, 0]
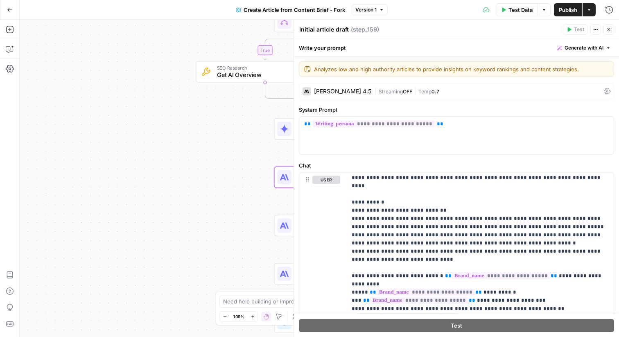
click at [609, 29] on icon "button" at bounding box center [608, 29] width 3 height 3
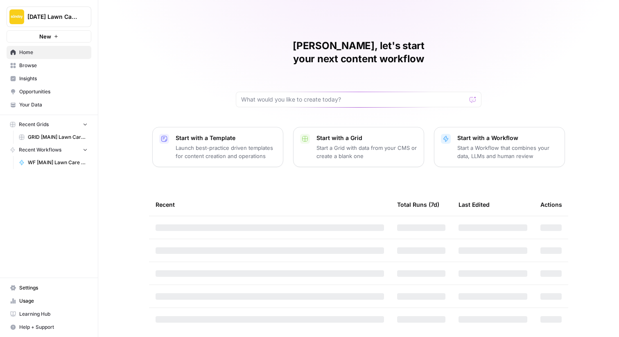
click at [32, 66] on span "Browse" at bounding box center [53, 65] width 68 height 7
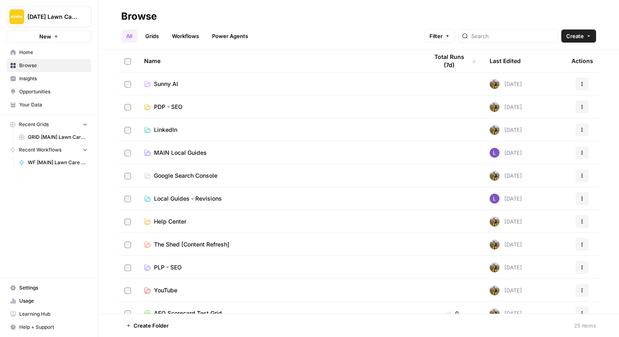
click at [177, 151] on span "MAIN Local Guides" at bounding box center [180, 153] width 53 height 8
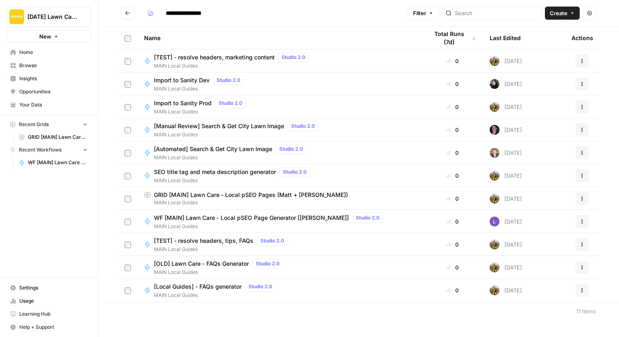
click at [210, 219] on span "WF [MAIN] Lawn Care - Local pSEO Page Generator [[PERSON_NAME]]" at bounding box center [251, 218] width 195 height 8
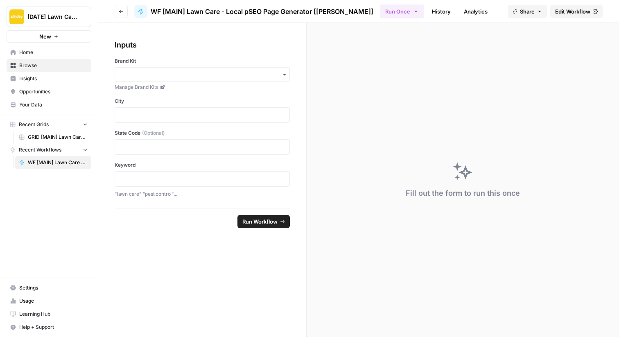
click at [120, 11] on icon "button" at bounding box center [121, 11] width 5 height 5
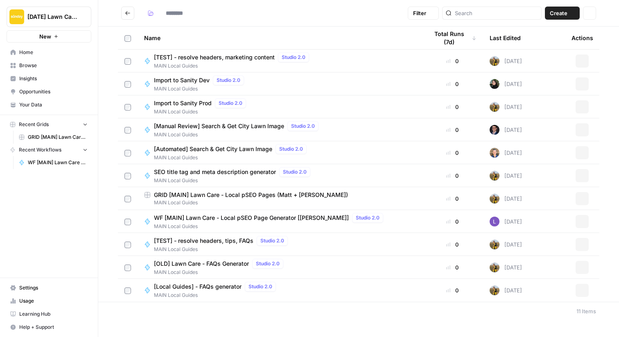
type input "**********"
click at [221, 196] on span "GRID [MAIN] Lawn Care - Local pSEO Pages (Matt + [PERSON_NAME])" at bounding box center [251, 195] width 194 height 8
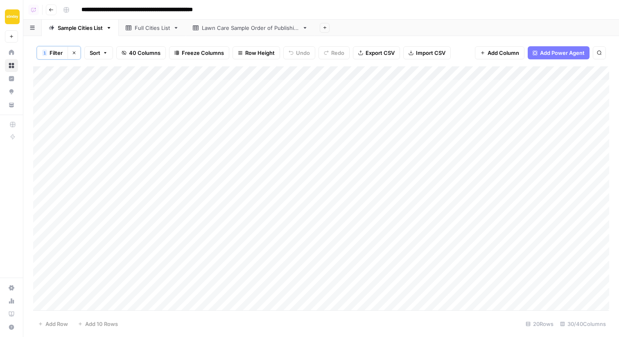
click at [389, 73] on div "Add Column" at bounding box center [321, 188] width 576 height 244
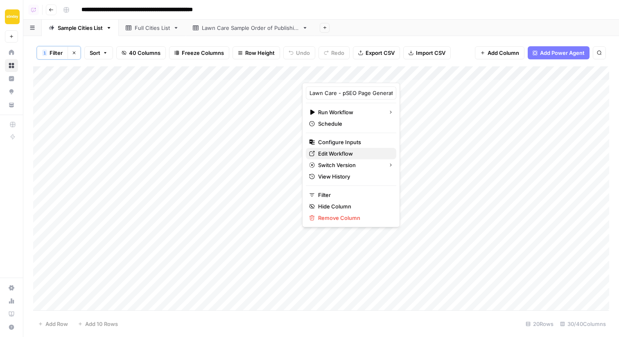
click at [326, 152] on span "Edit Workflow" at bounding box center [354, 153] width 72 height 8
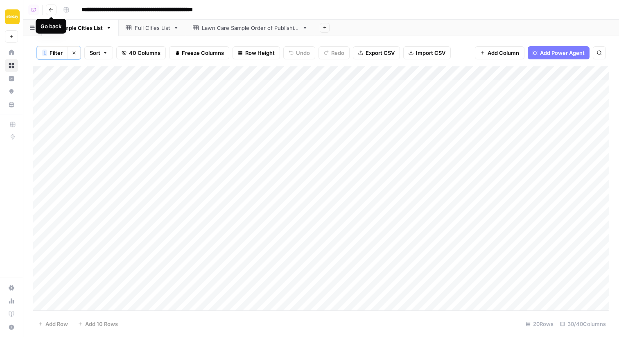
click at [52, 11] on icon "button" at bounding box center [51, 9] width 5 height 5
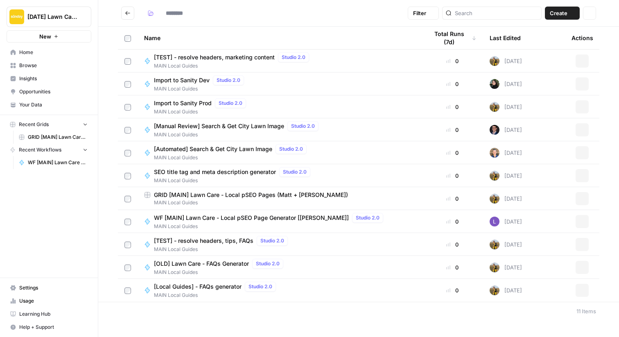
type input "**********"
click at [49, 17] on div "New" at bounding box center [49, 19] width 12 height 8
click at [61, 11] on button "Sunday Lawn Care" at bounding box center [49, 17] width 85 height 20
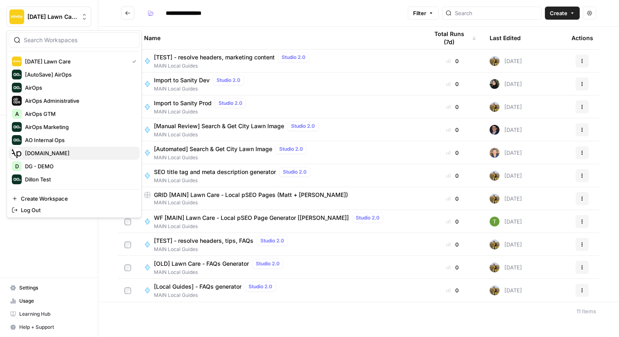
scroll to position [175, 0]
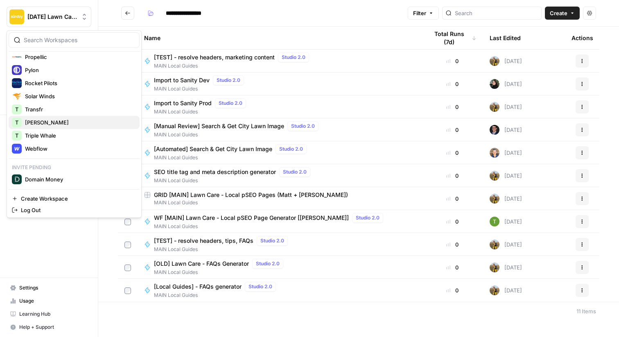
click at [50, 121] on span "[PERSON_NAME]" at bounding box center [79, 122] width 108 height 8
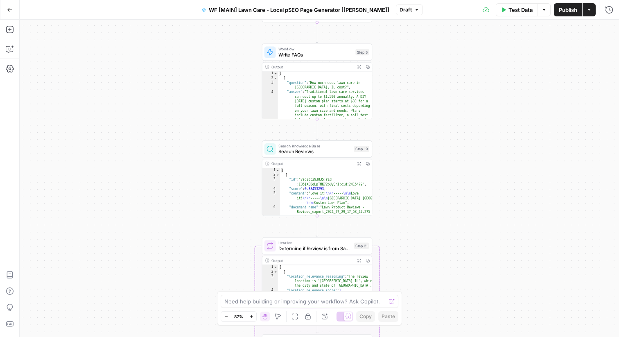
drag, startPoint x: 472, startPoint y: 223, endPoint x: 405, endPoint y: 130, distance: 114.9
click at [405, 130] on div "Workflow Input Settings Inputs Google Search Google search for keywords Step 3 …" at bounding box center [319, 178] width 599 height 317
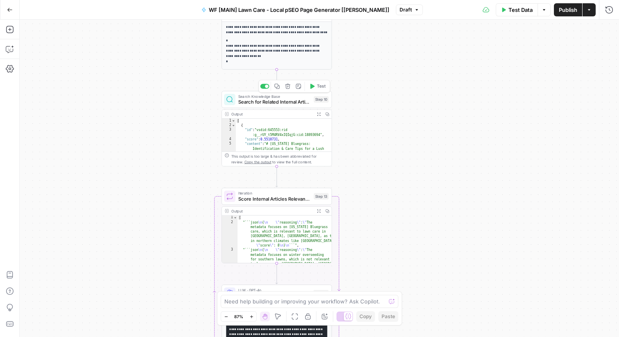
click at [285, 106] on div "Search Knowledge Base Search for Related Internal Articles Step 10 Copy step De…" at bounding box center [276, 99] width 111 height 17
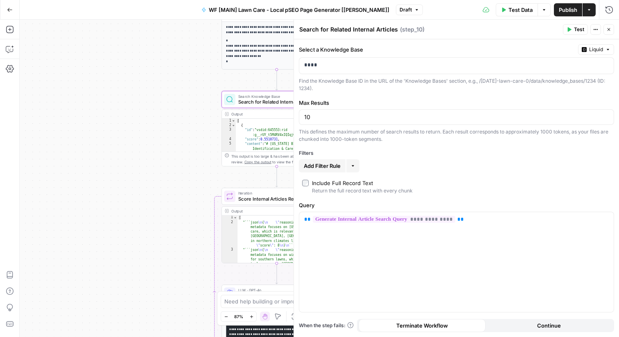
click at [610, 31] on icon "button" at bounding box center [608, 29] width 5 height 5
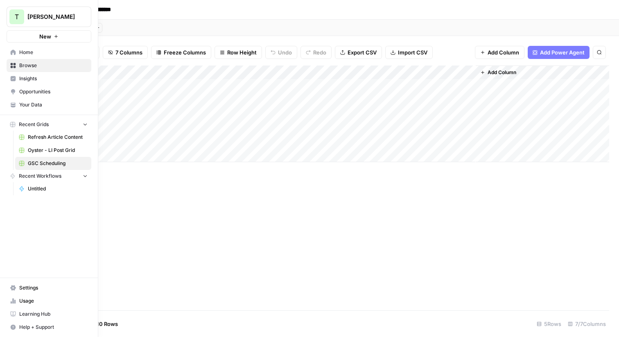
click at [33, 54] on span "Home" at bounding box center [53, 52] width 68 height 7
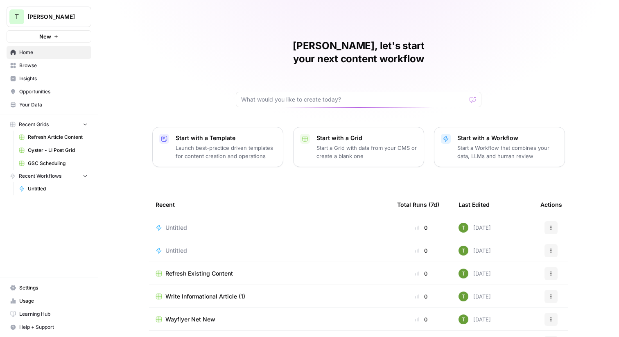
click at [160, 32] on div "[PERSON_NAME], let's start your next content workflow Start with a Template Lau…" at bounding box center [358, 195] width 521 height 390
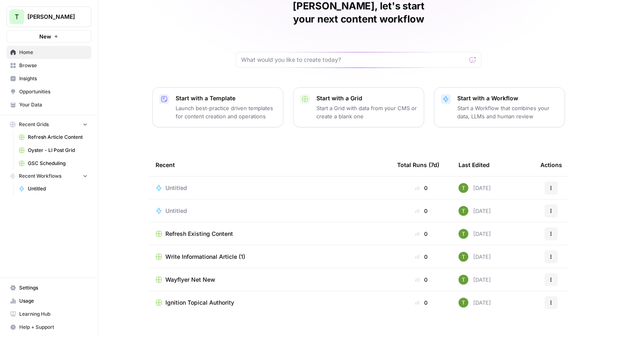
click at [24, 68] on span "Browse" at bounding box center [53, 65] width 68 height 7
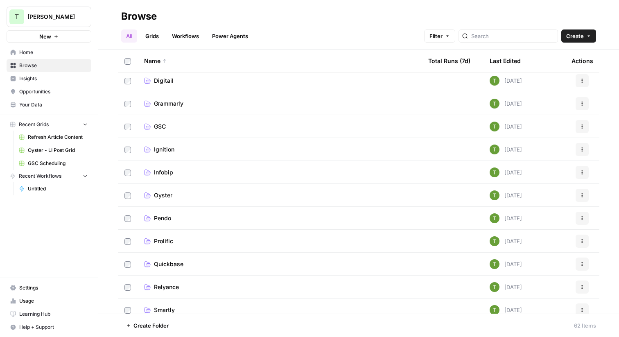
scroll to position [117, 0]
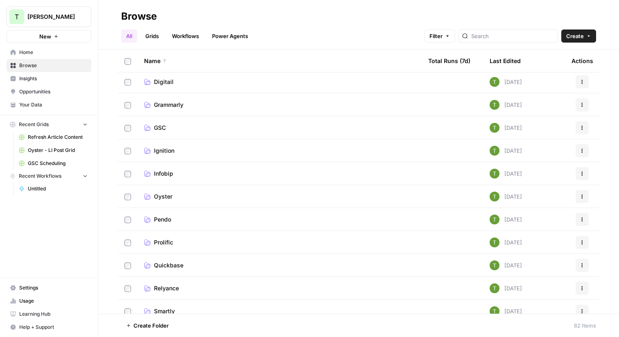
click at [162, 130] on span "GSC" at bounding box center [160, 128] width 12 height 8
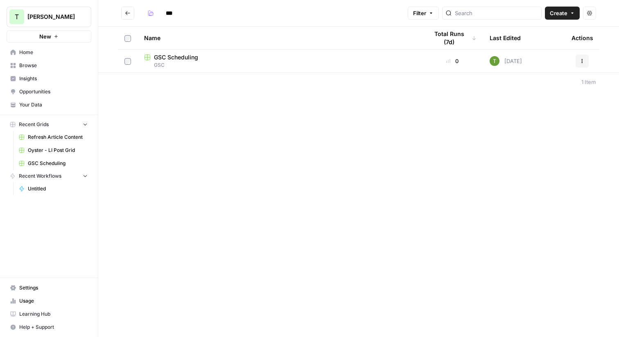
click at [169, 61] on span "GSC Scheduling" at bounding box center [176, 57] width 44 height 8
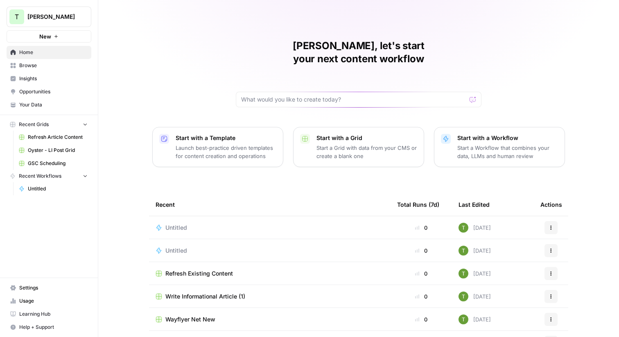
click at [191, 269] on span "Refresh Existing Content" at bounding box center [199, 273] width 68 height 8
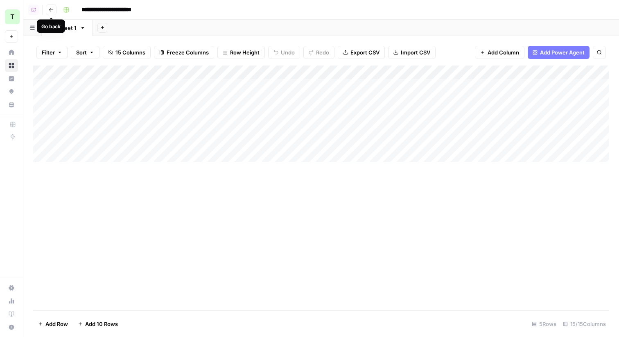
click at [53, 10] on icon "button" at bounding box center [51, 9] width 5 height 5
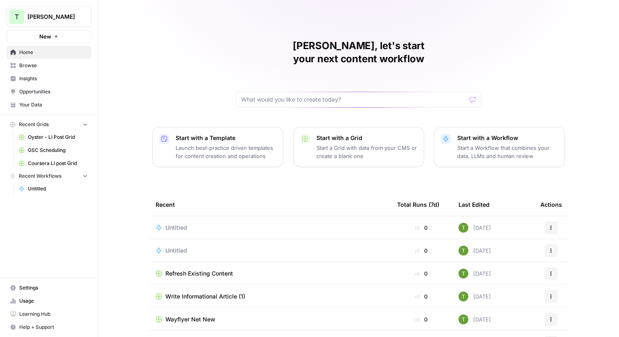
click at [199, 285] on td "Write Informational Article (1)" at bounding box center [270, 296] width 242 height 23
click at [207, 292] on span "Write Informational Article (1)" at bounding box center [205, 296] width 80 height 8
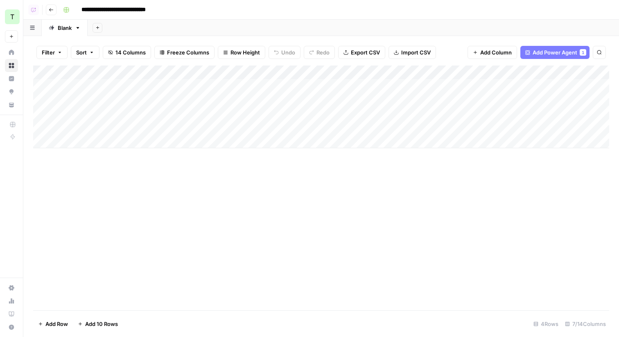
click at [48, 13] on button "Go back" at bounding box center [51, 10] width 11 height 11
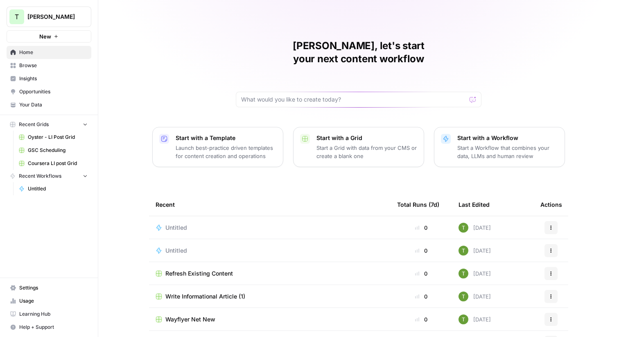
click at [29, 66] on span "Browse" at bounding box center [53, 65] width 68 height 7
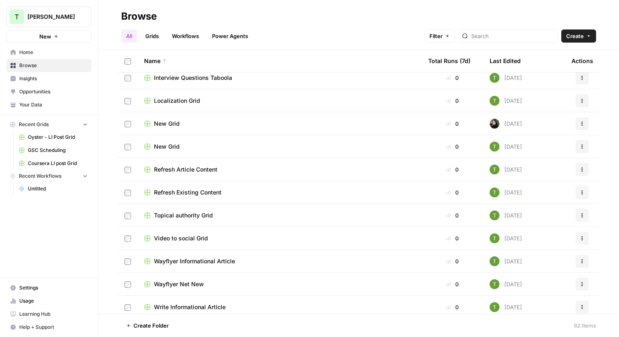
scroll to position [765, 0]
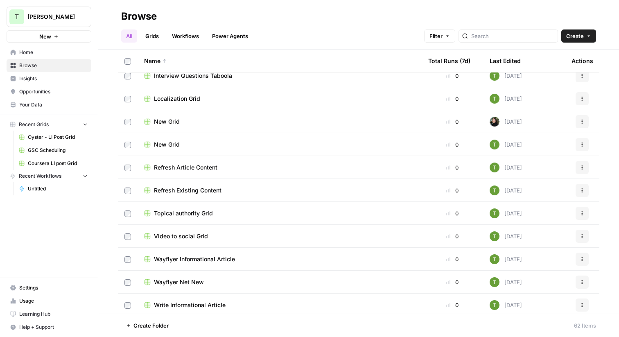
click at [199, 259] on span "Wayflyer Informational Article" at bounding box center [194, 259] width 81 height 8
